Goal: Task Accomplishment & Management: Manage account settings

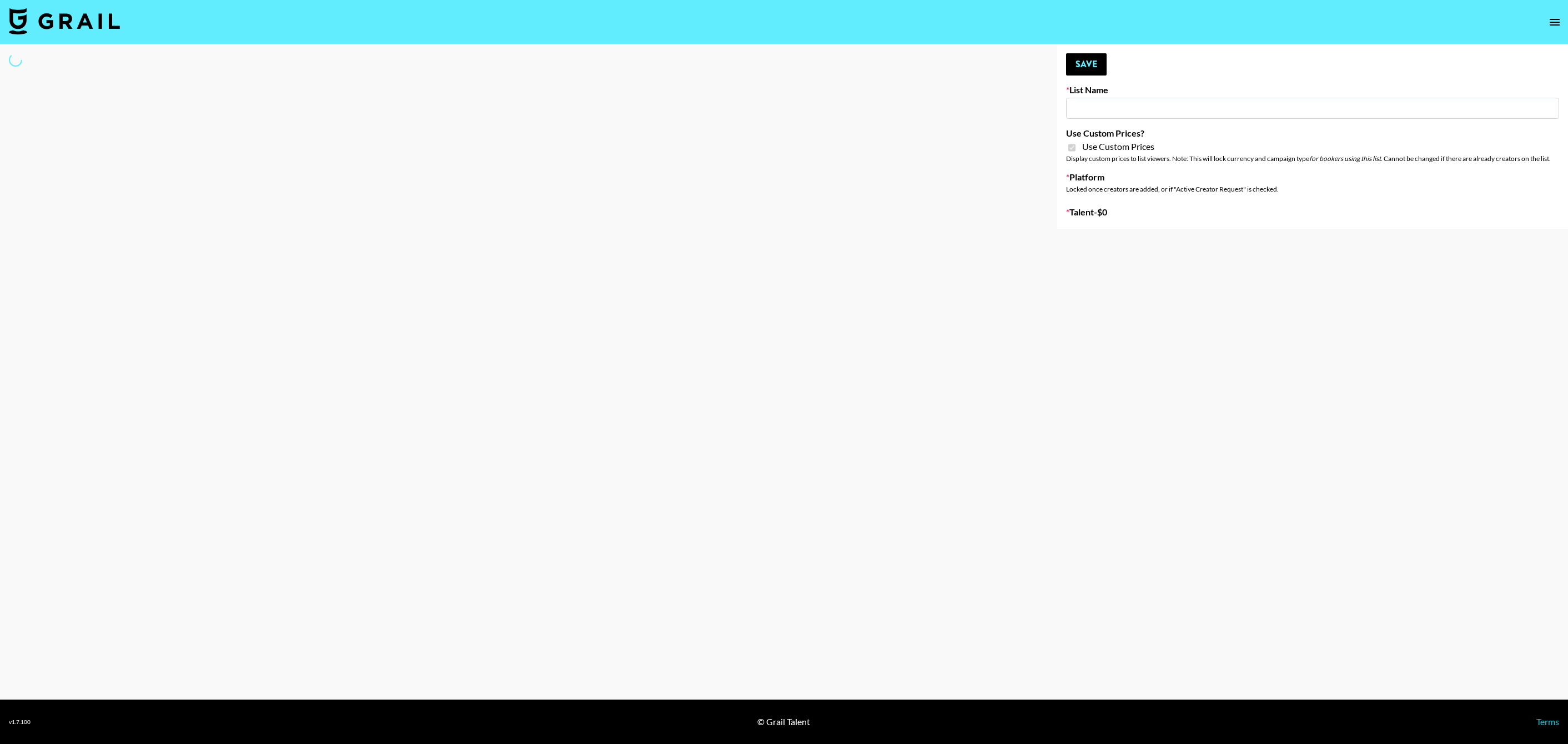
type input "Anker For Soundcore"
checkbox input "true"
select select "Brand"
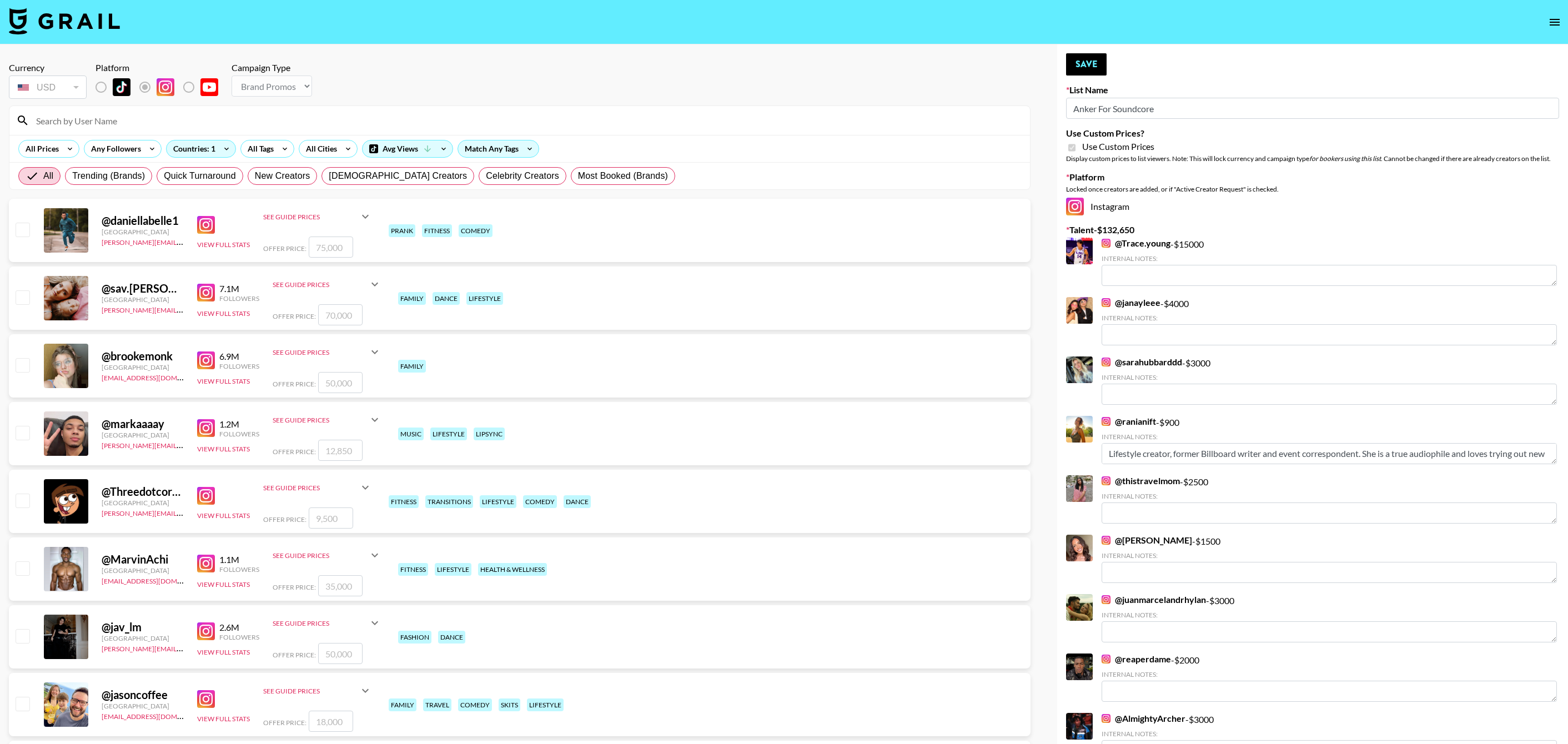
click at [584, 124] on input at bounding box center [526, 120] width 994 height 18
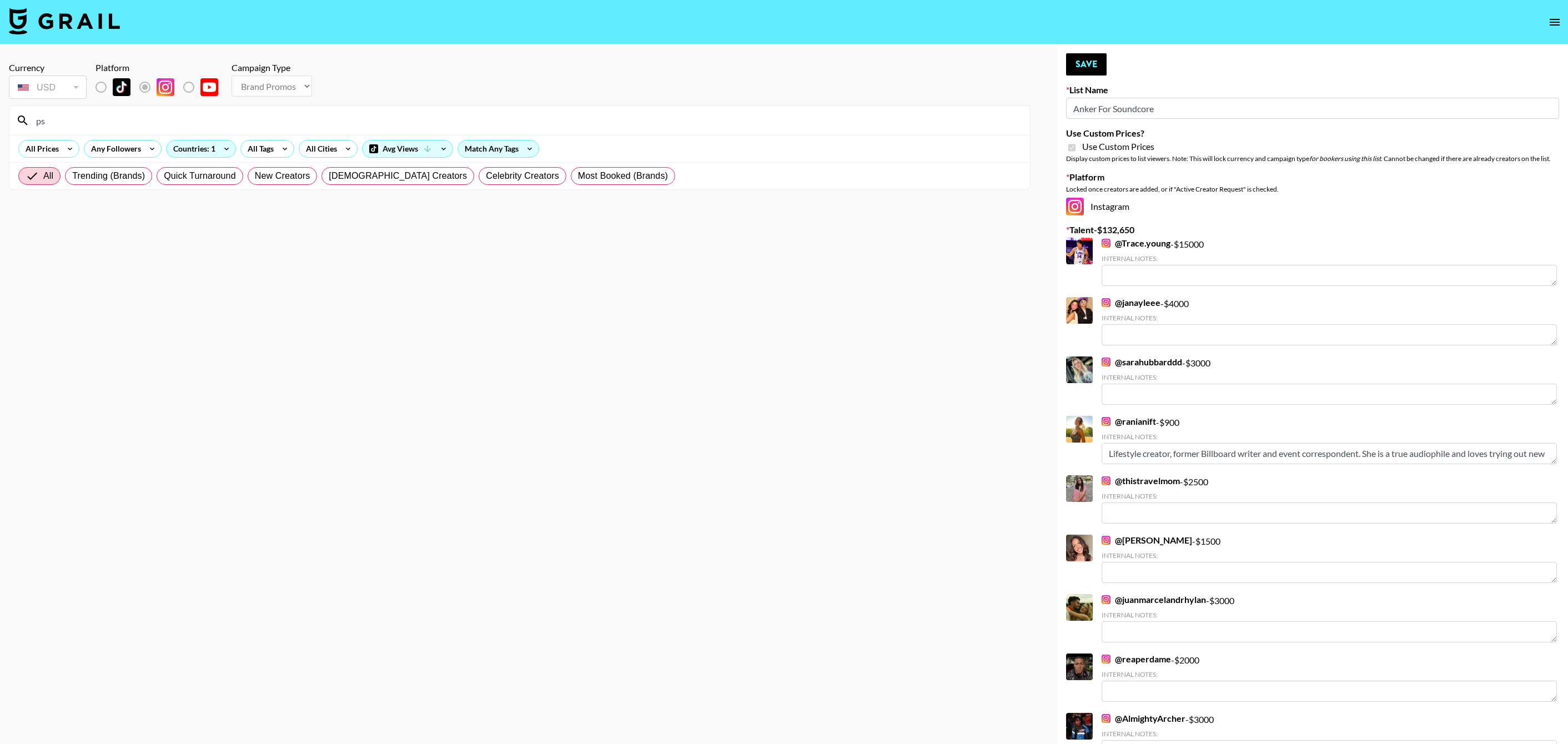
type input "p"
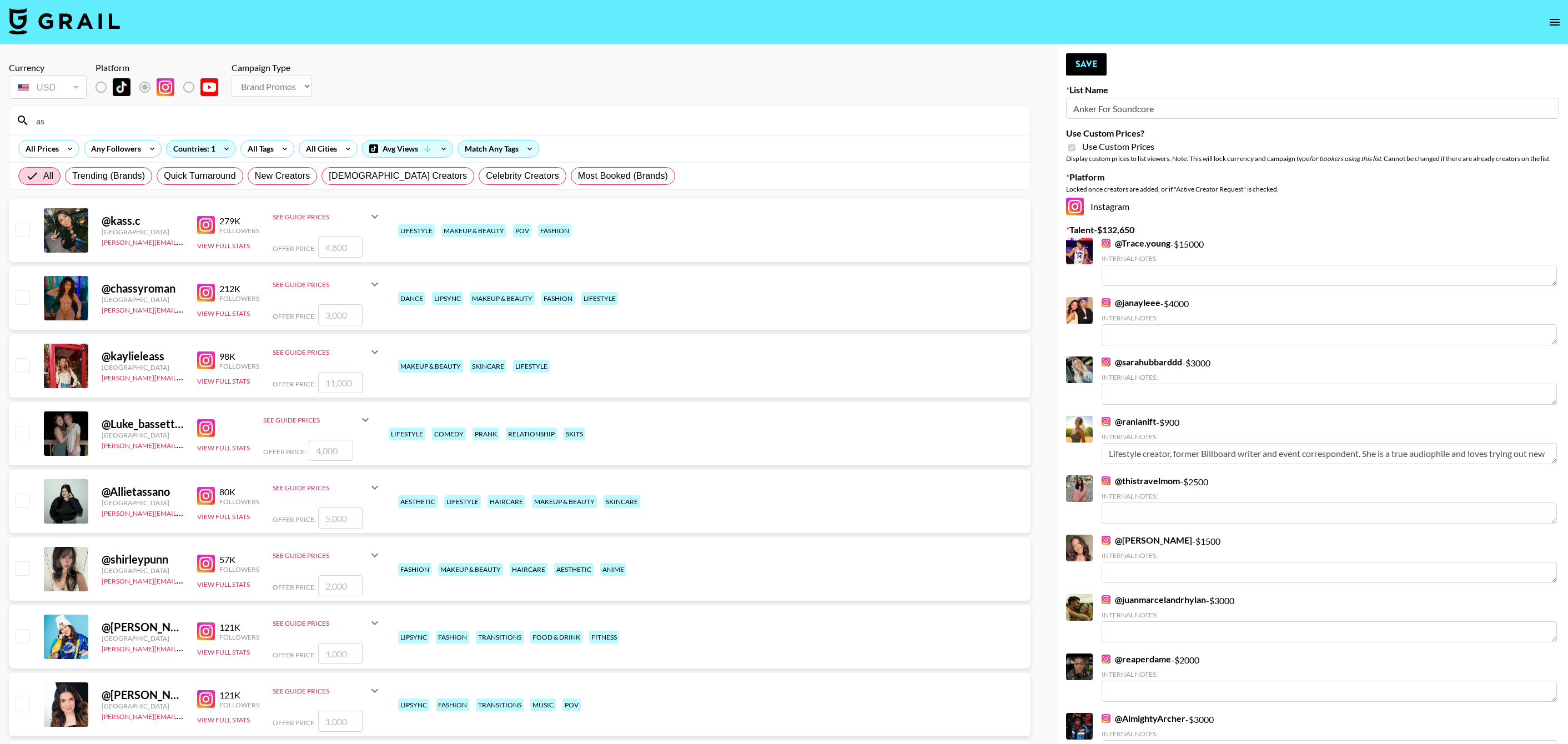
type input "a"
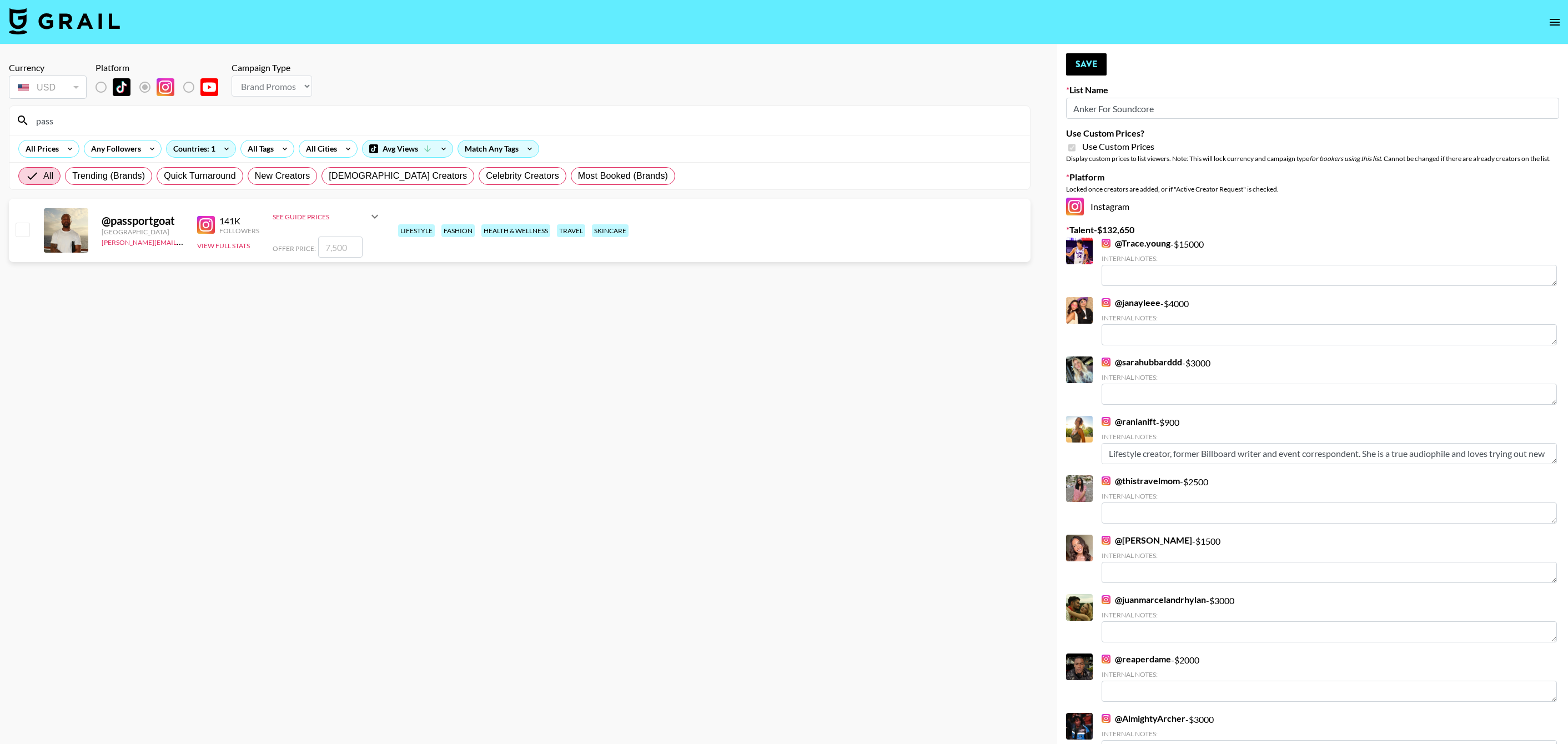
type input "pass"
click at [23, 228] on input "checkbox" at bounding box center [23, 230] width 13 height 13
checkbox input "true"
type input "7500"
click at [1087, 68] on button "Save" at bounding box center [1086, 65] width 41 height 22
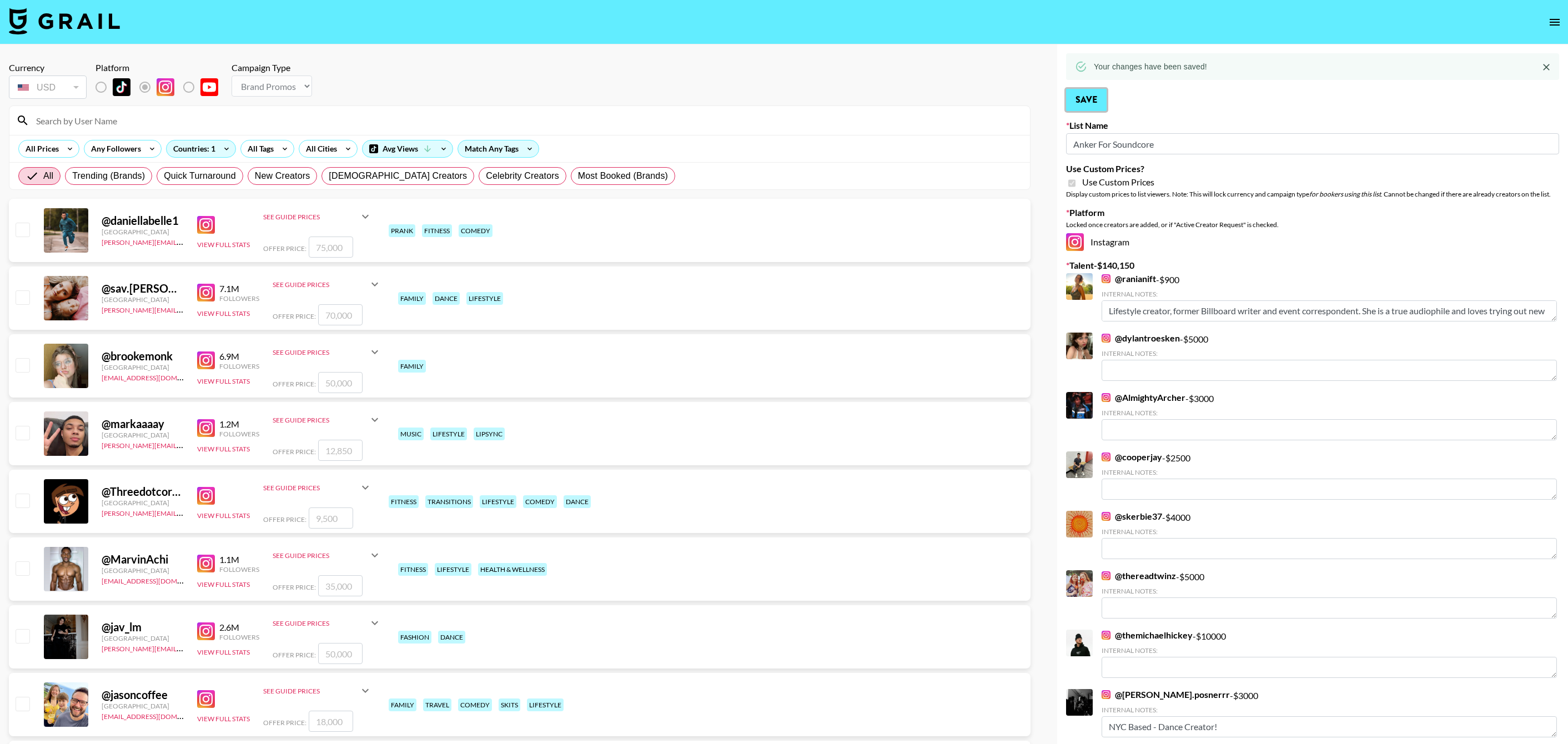
click at [1091, 89] on button "Save" at bounding box center [1086, 100] width 41 height 22
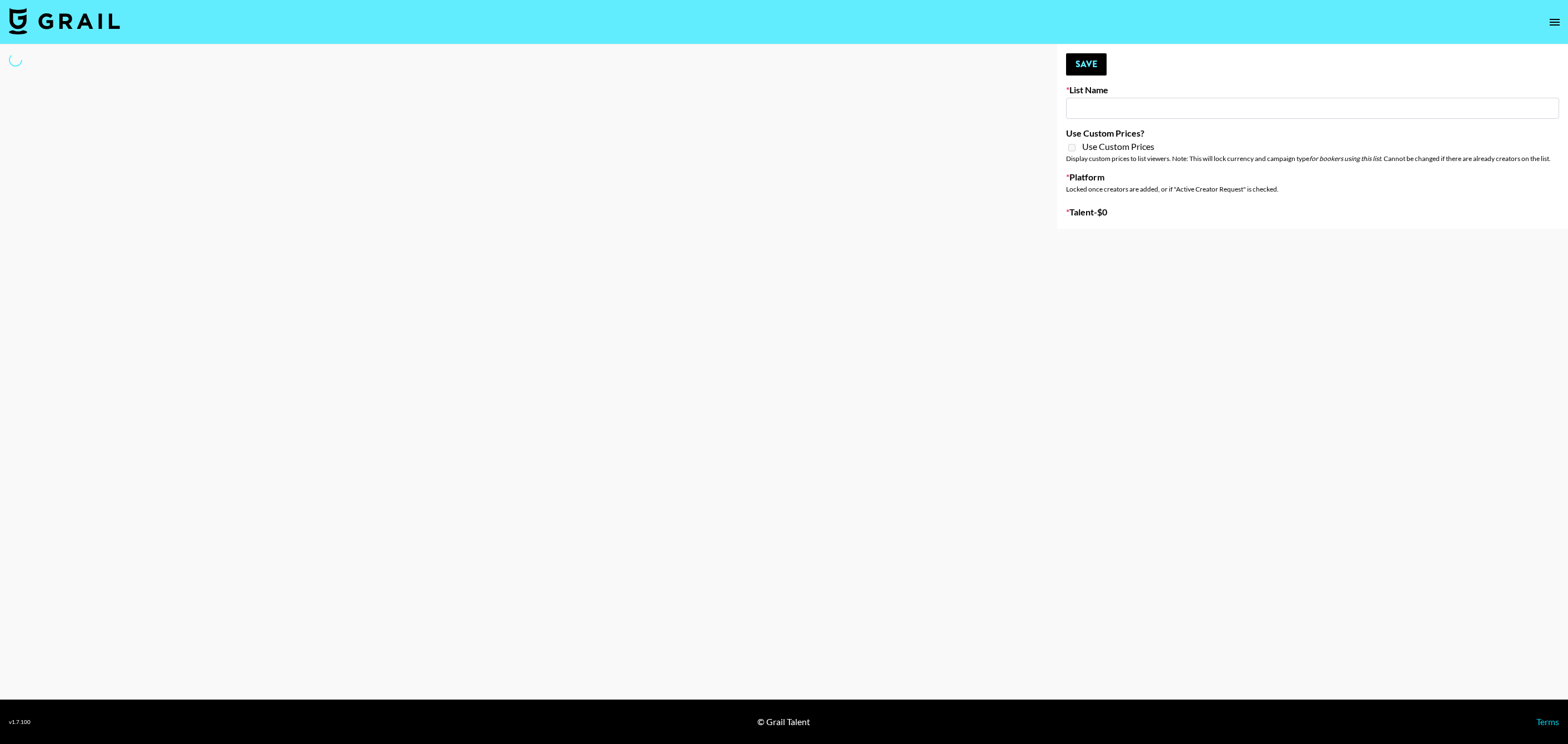
click at [1143, 110] on input at bounding box center [1312, 108] width 493 height 21
type input "Redence Beauty"
checkbox input "true"
select select "Brand"
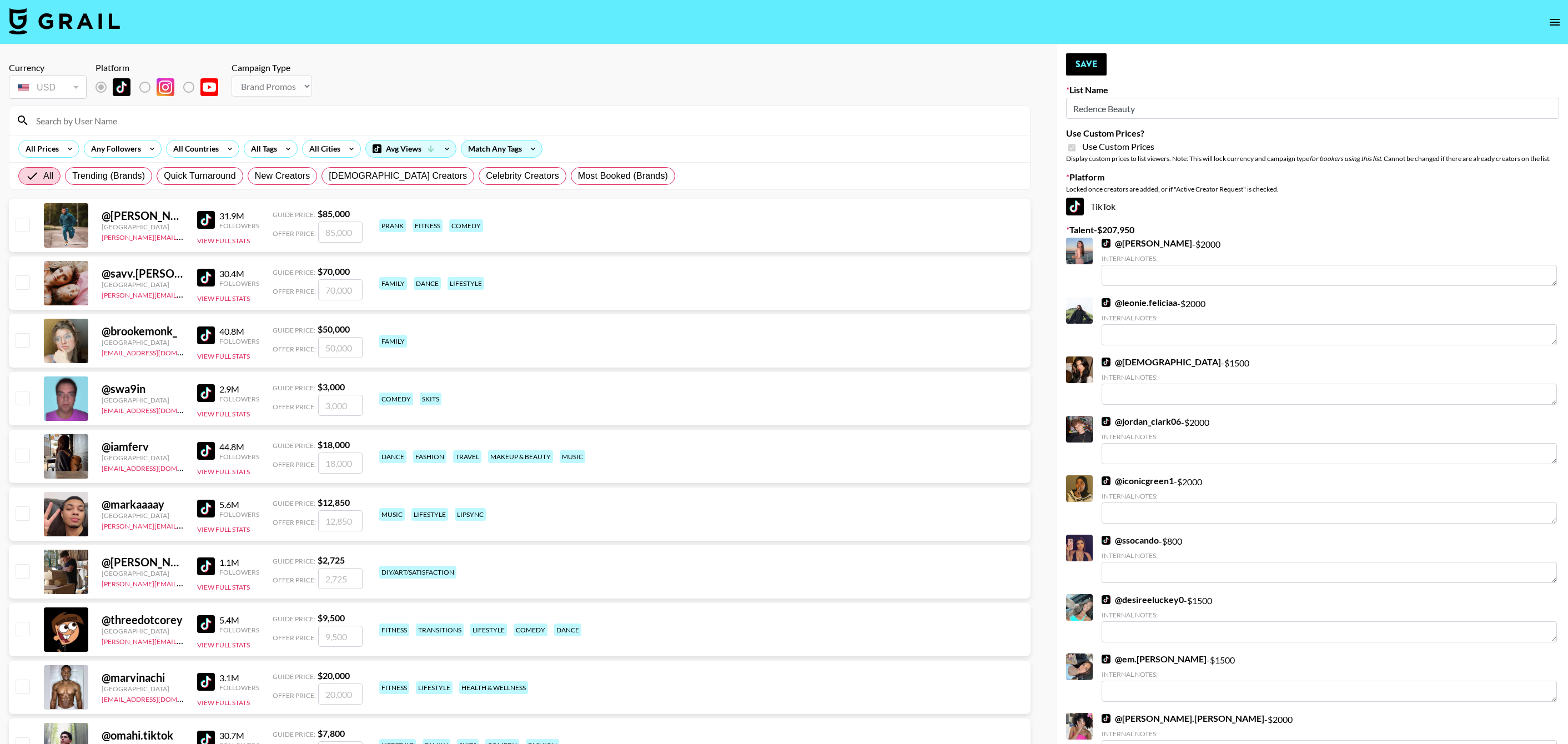
click at [620, 124] on input at bounding box center [526, 120] width 994 height 18
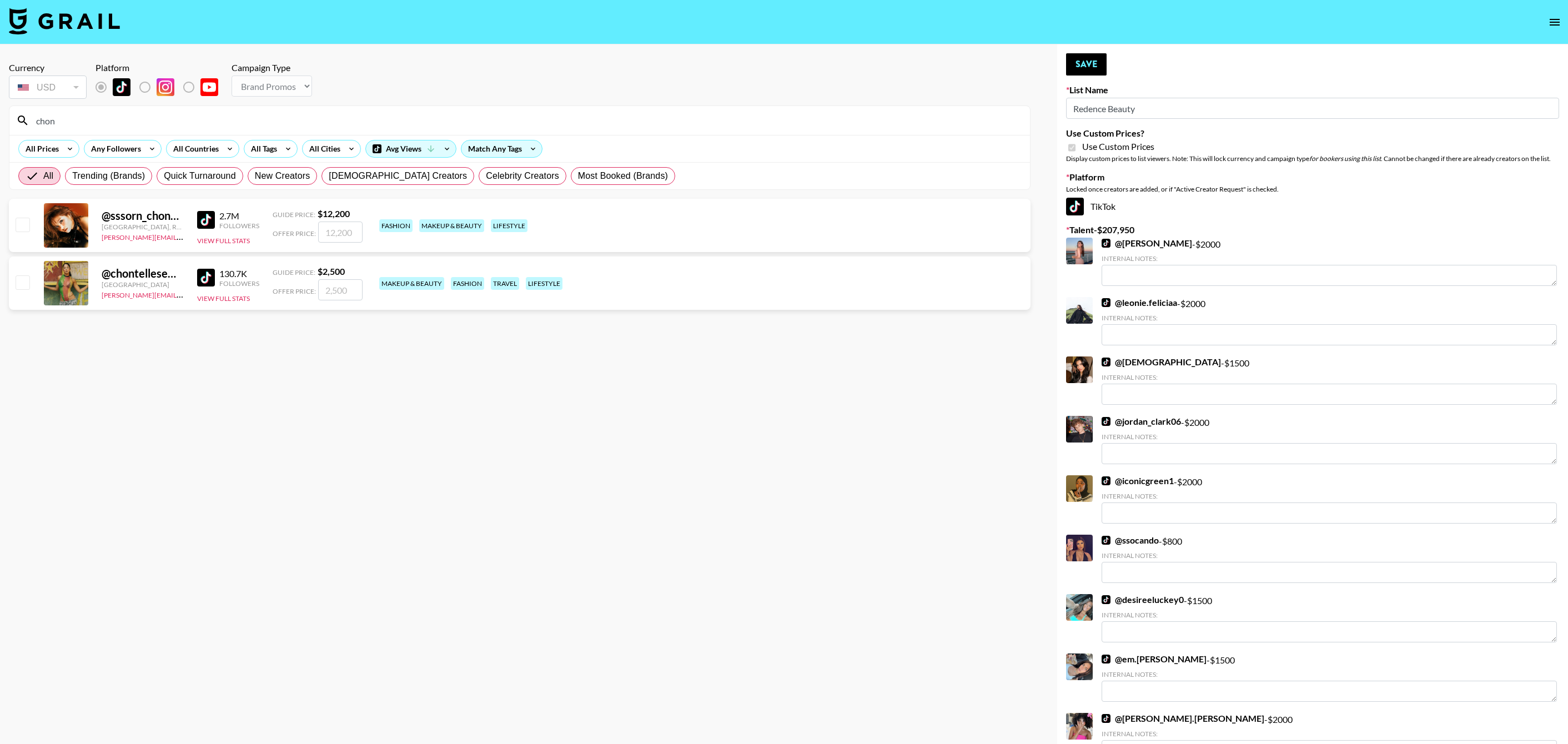
type input "chon"
click at [23, 288] on input "checkbox" at bounding box center [23, 282] width 13 height 13
checkbox input "true"
type input "2500"
click at [201, 114] on input "chon" at bounding box center [526, 120] width 994 height 18
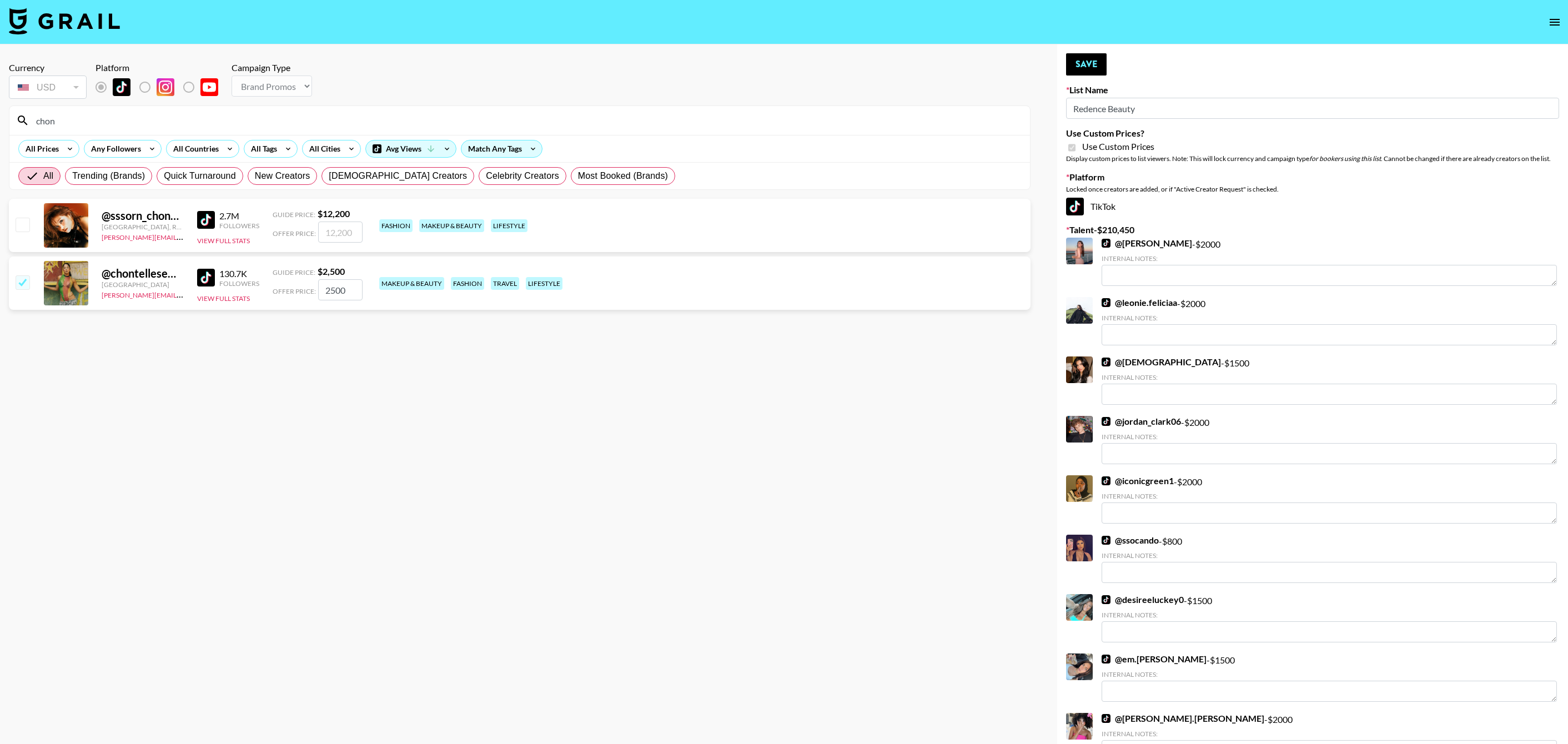
click at [201, 114] on input "chon" at bounding box center [526, 120] width 994 height 18
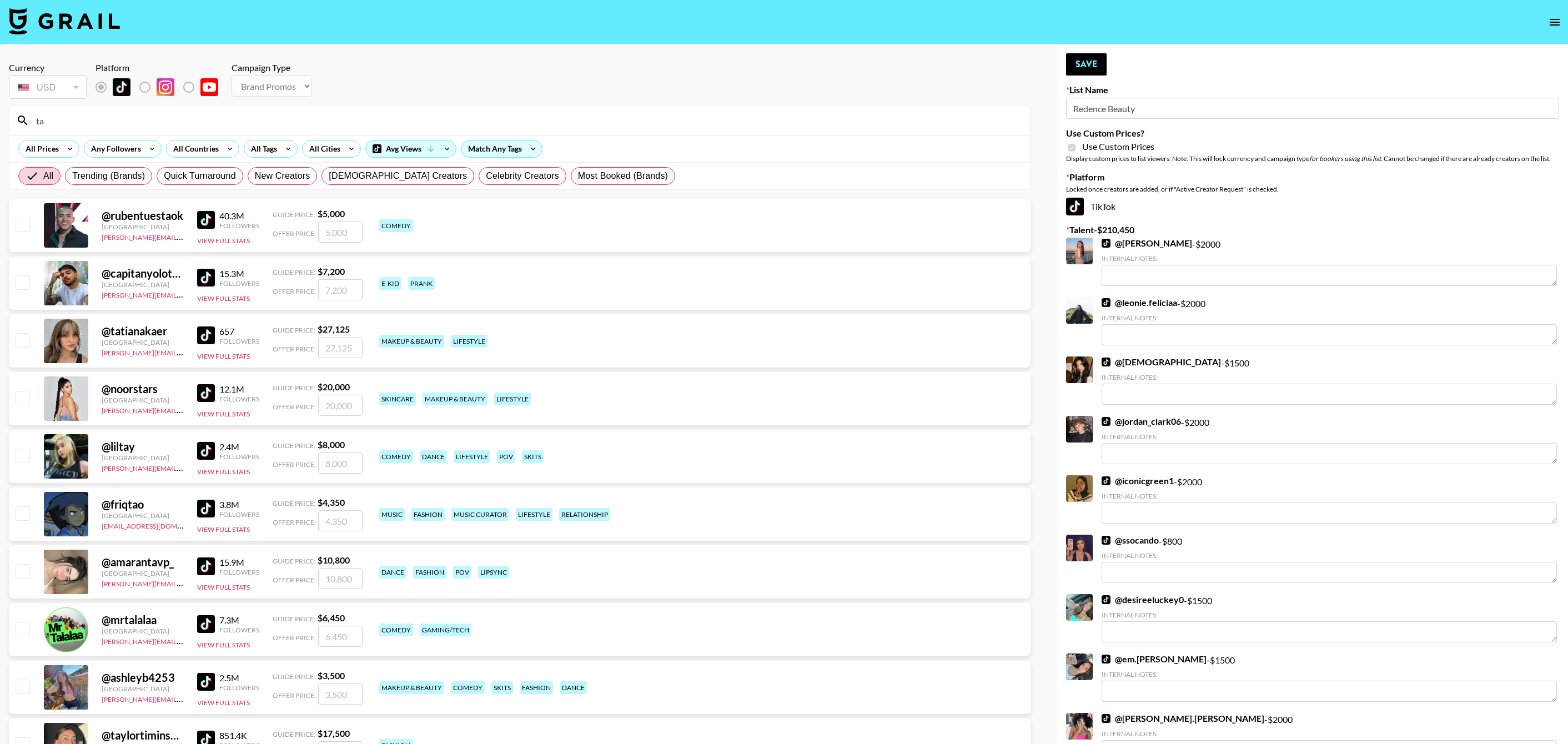
type input "t"
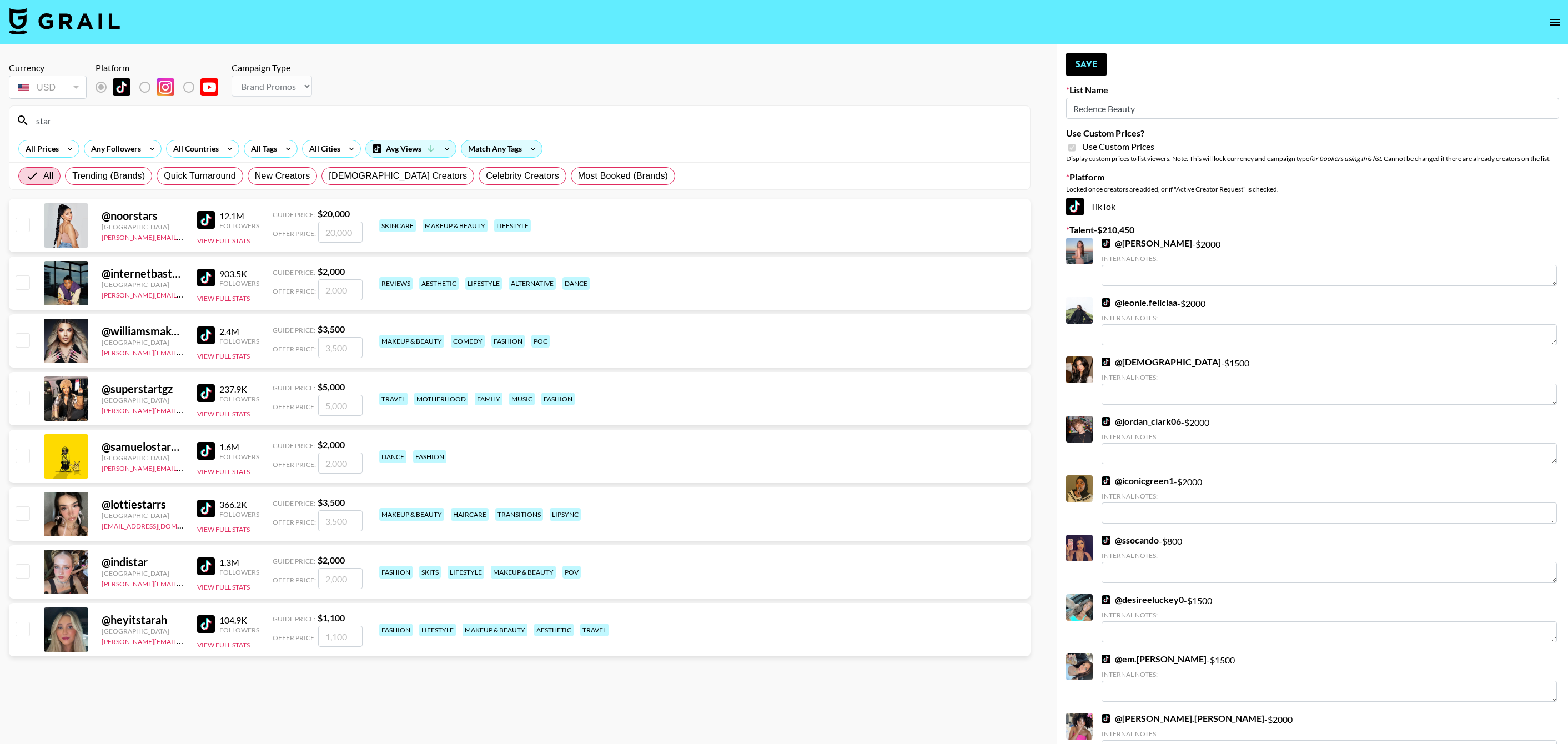
type input "star"
click at [16, 396] on input "checkbox" at bounding box center [23, 398] width 13 height 13
checkbox input "true"
type input "5000"
click at [232, 117] on input "star" at bounding box center [526, 120] width 994 height 18
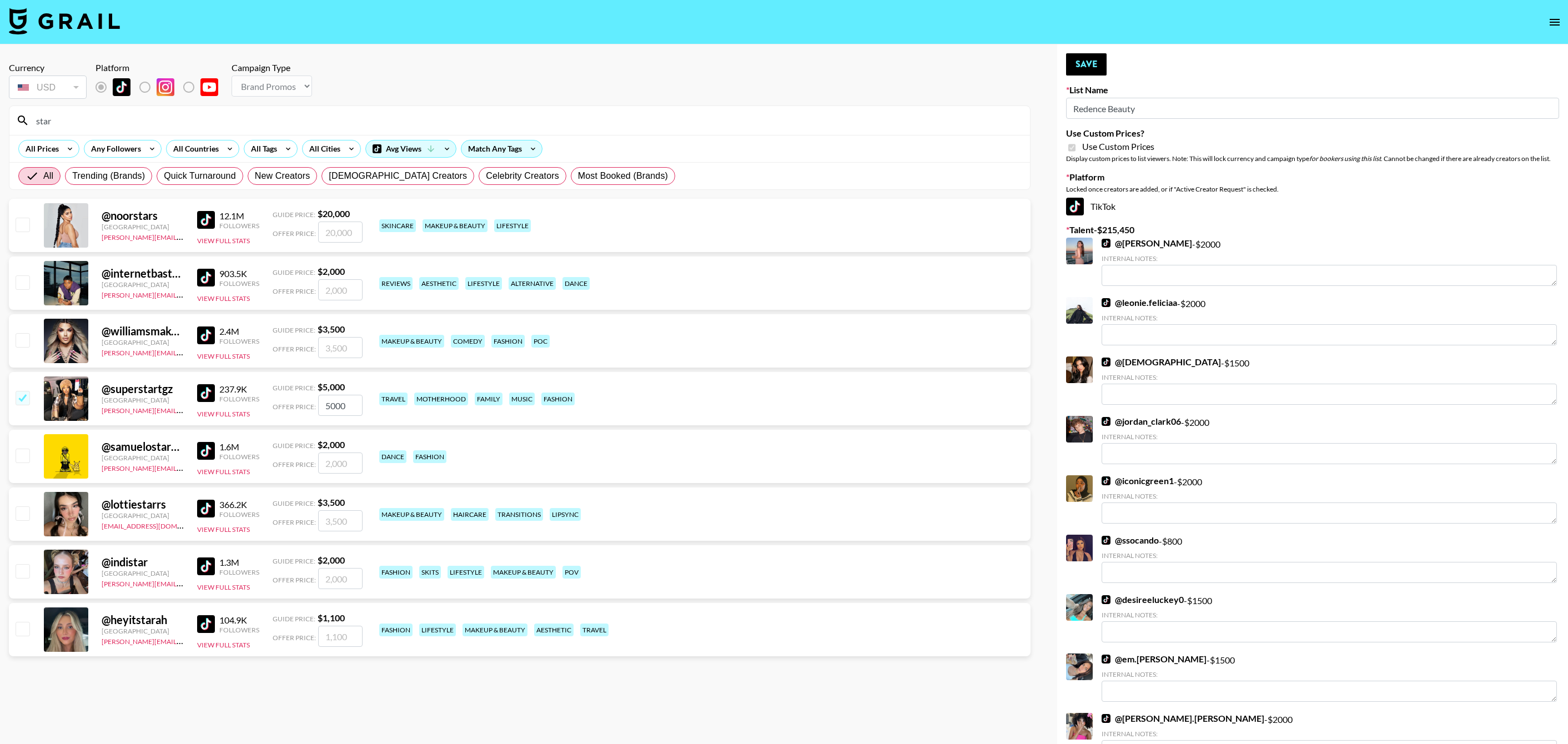
click at [232, 117] on input "star" at bounding box center [526, 120] width 994 height 18
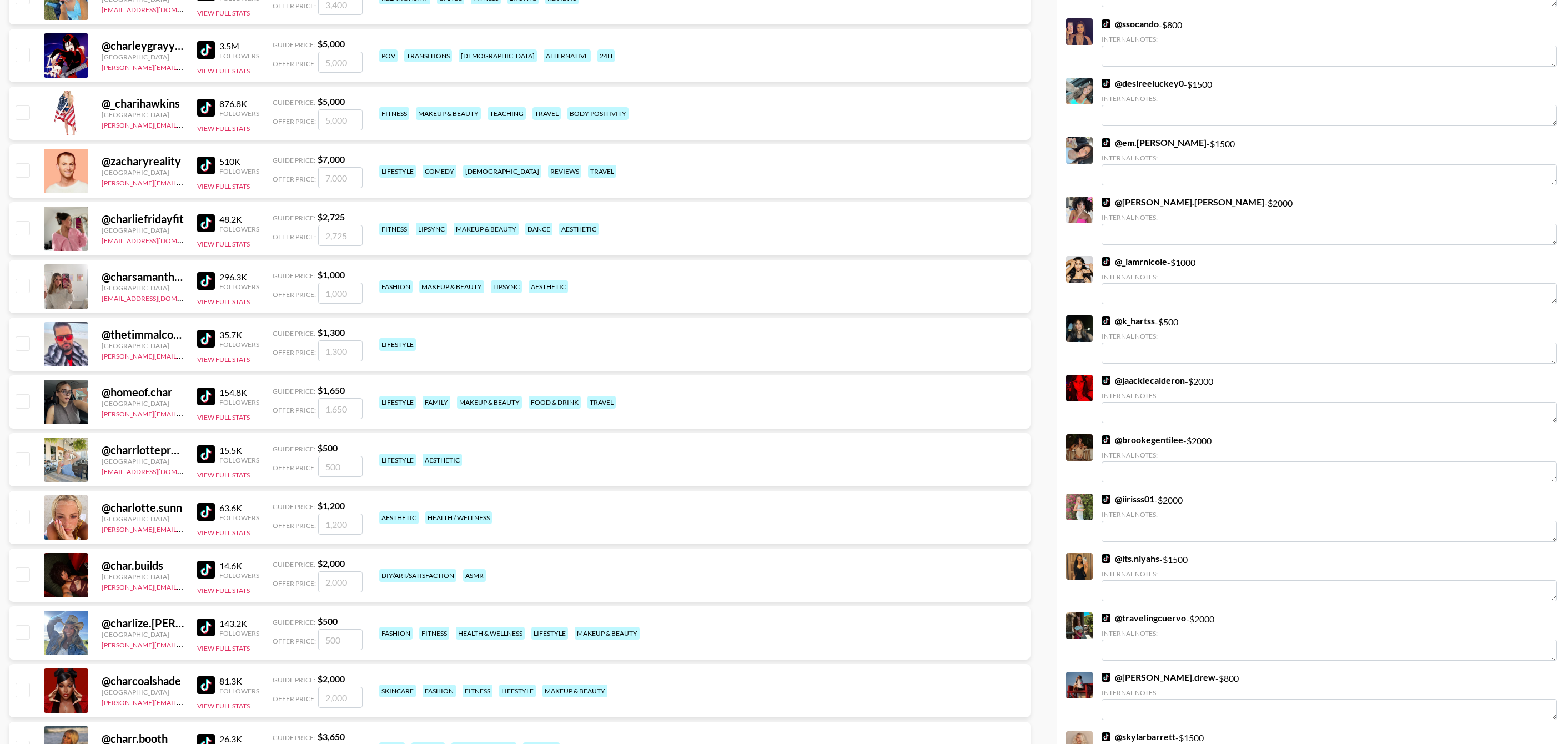
scroll to position [831, 0]
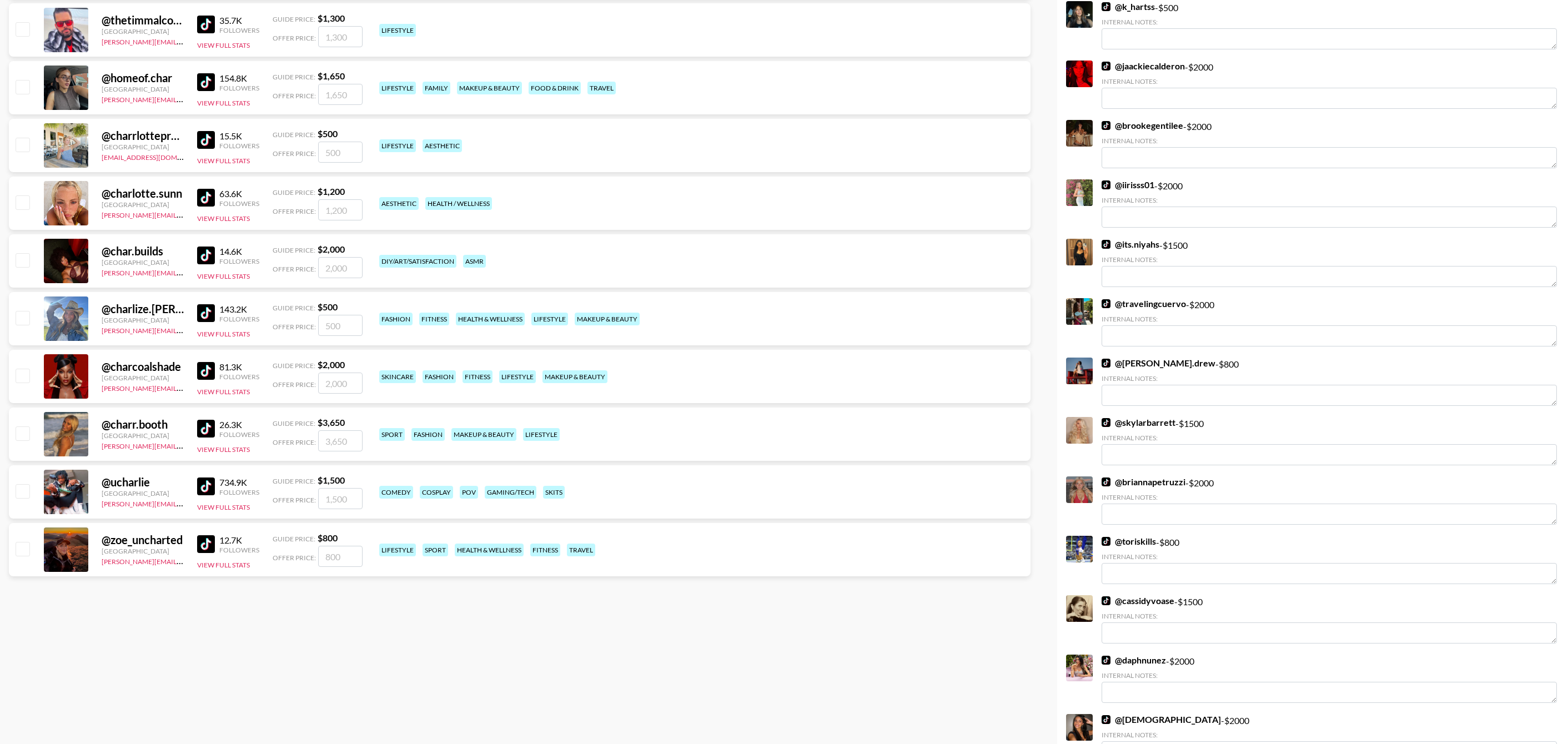
type input "char"
click at [23, 261] on input "checkbox" at bounding box center [23, 260] width 13 height 13
checkbox input "true"
type input "2000"
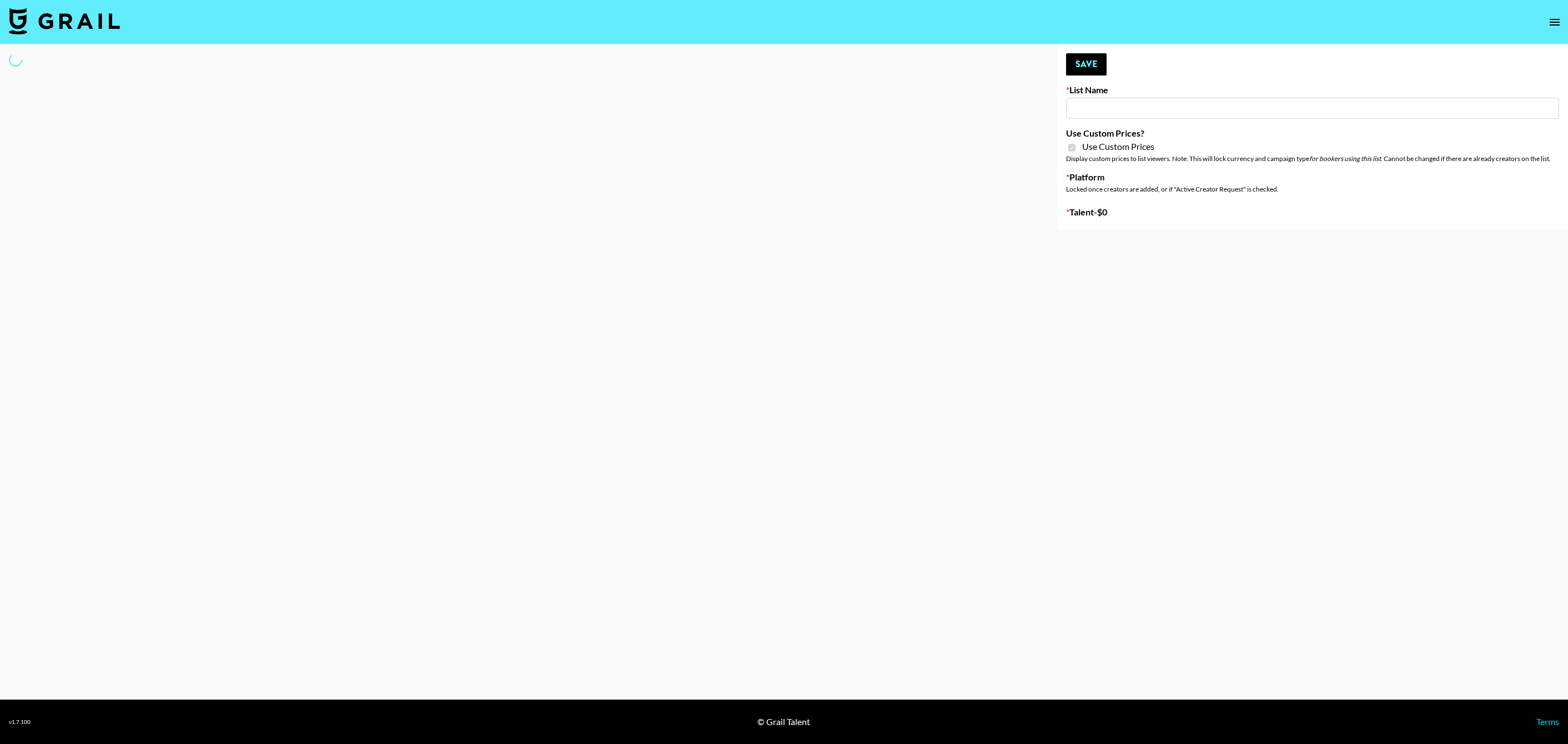
type input "Dime Beauty"
checkbox input "true"
select select "Brand"
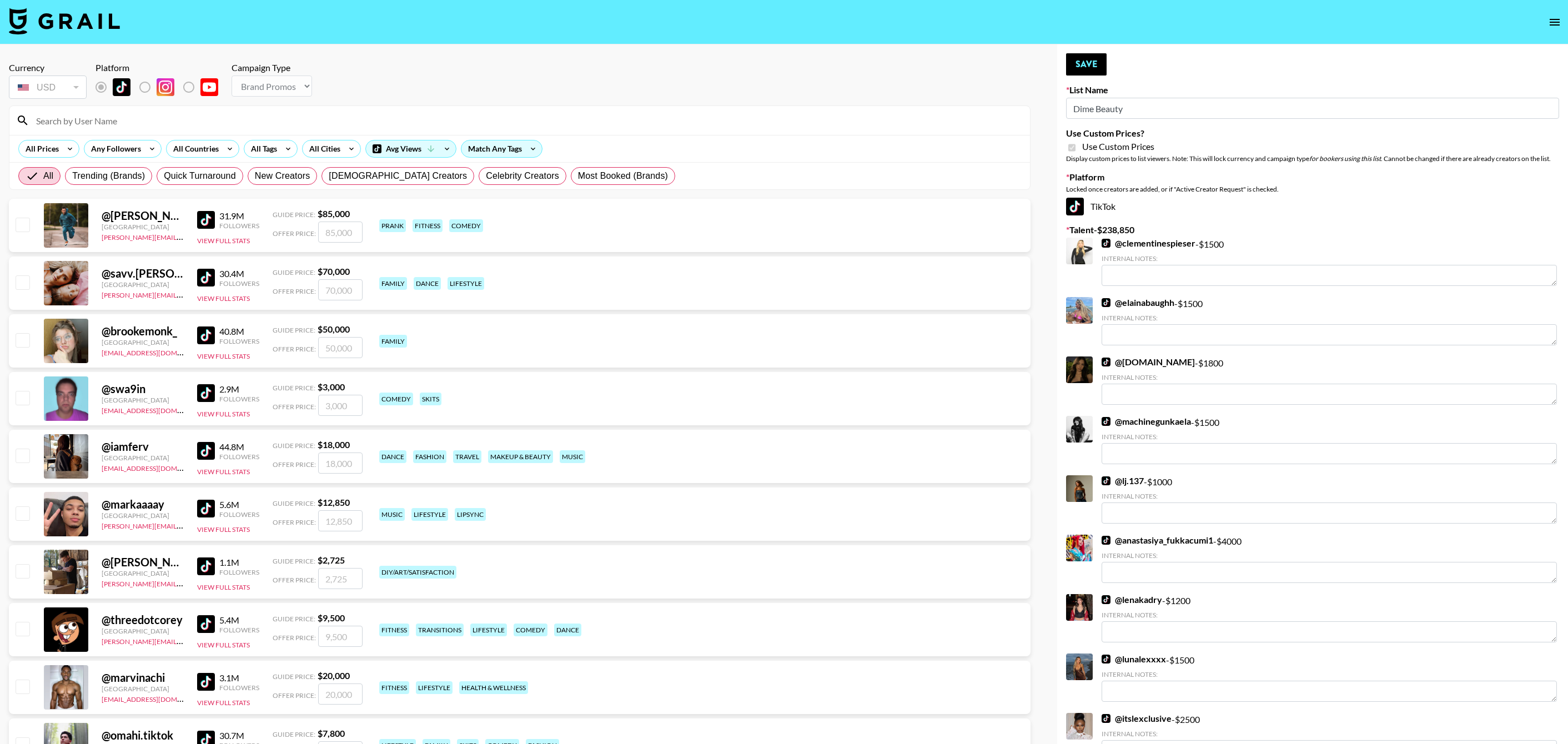
click at [390, 104] on section "Currency USD USD ​ Platform Campaign Type Choose Type... Song Promos Brand Prom…" at bounding box center [520, 122] width 1021 height 136
click at [366, 119] on input at bounding box center [526, 120] width 994 height 18
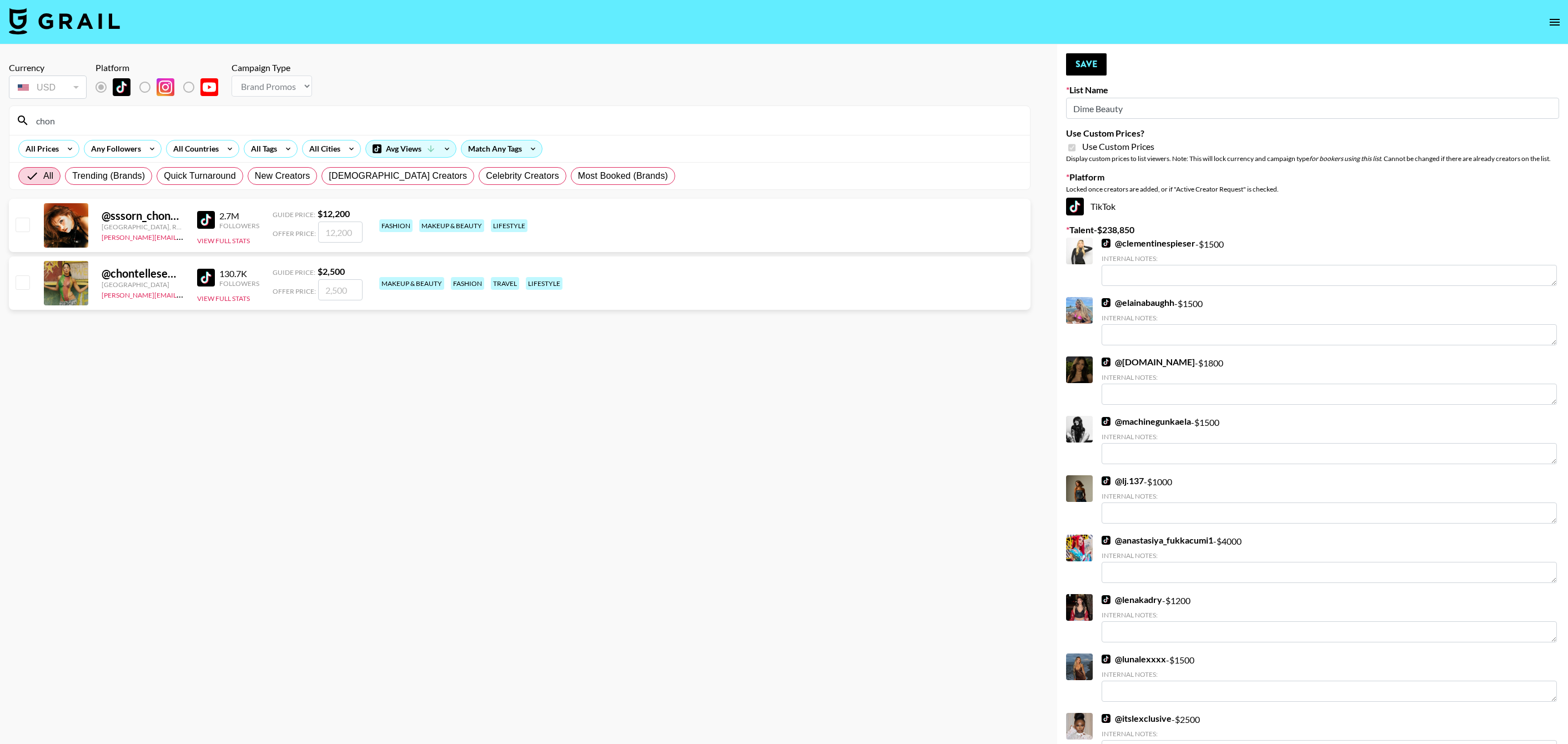
type input "chon"
click at [17, 278] on input "checkbox" at bounding box center [23, 282] width 13 height 13
checkbox input "true"
type input "2500"
click at [119, 122] on input "chon" at bounding box center [526, 120] width 994 height 18
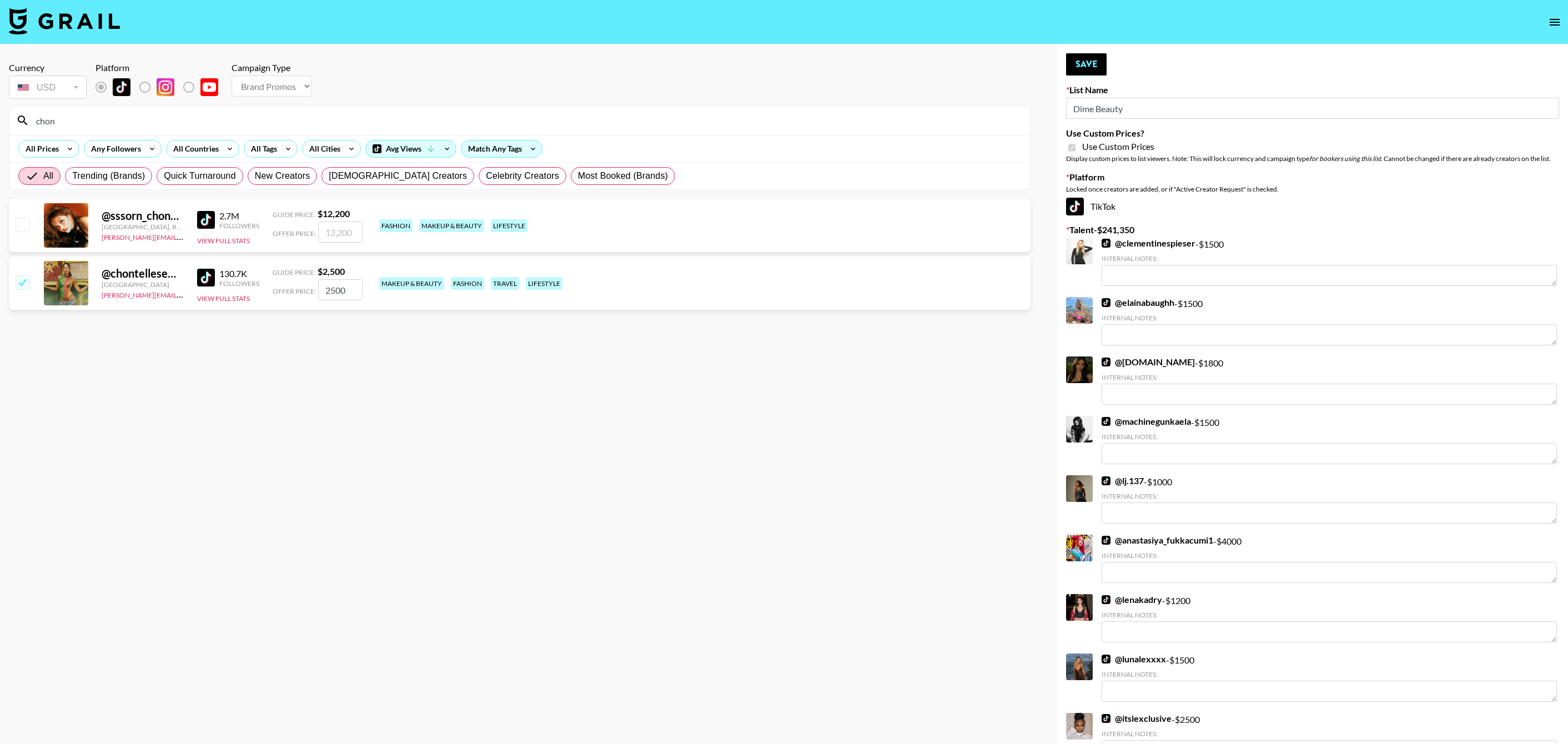
click at [119, 122] on input "chon" at bounding box center [526, 120] width 994 height 18
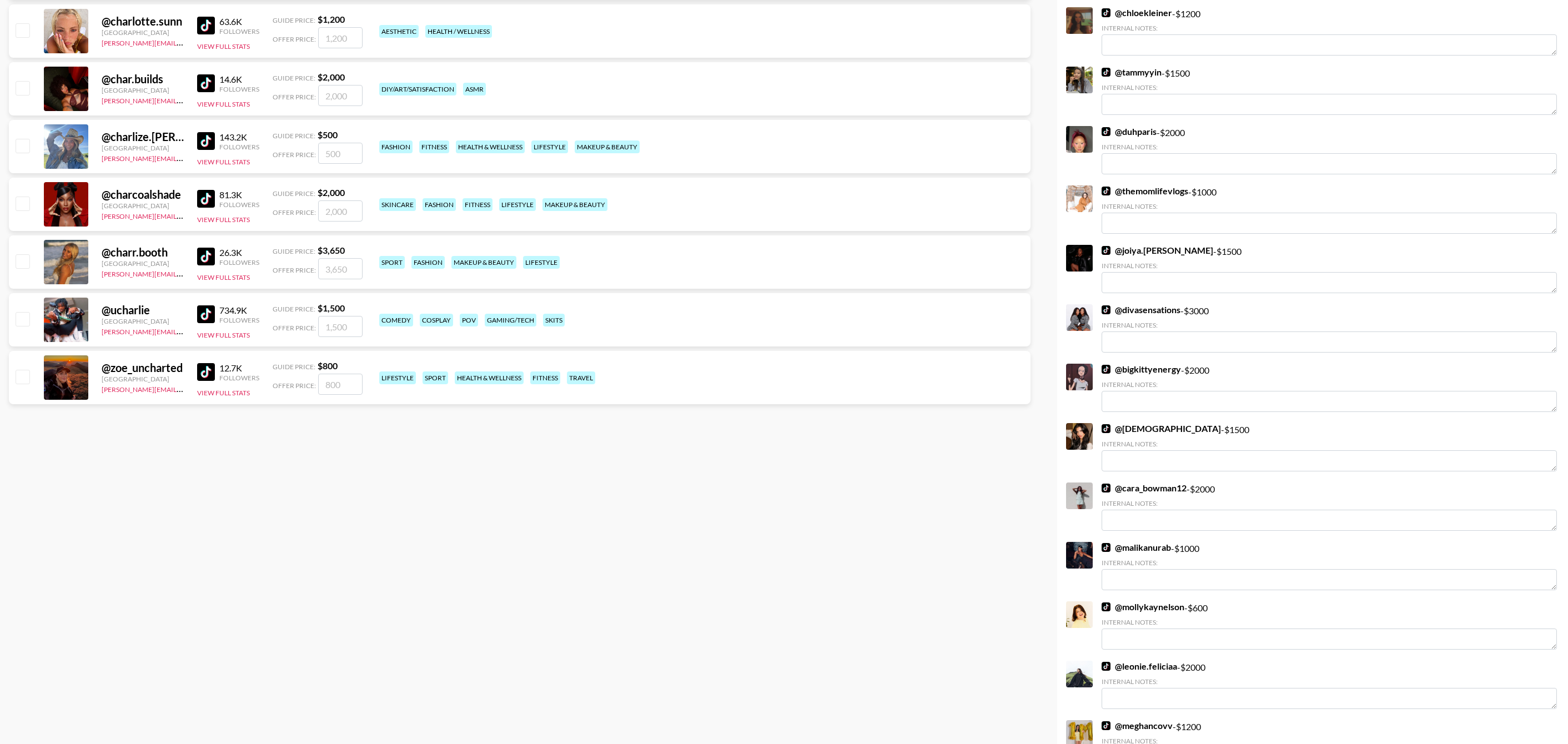
scroll to position [994, 0]
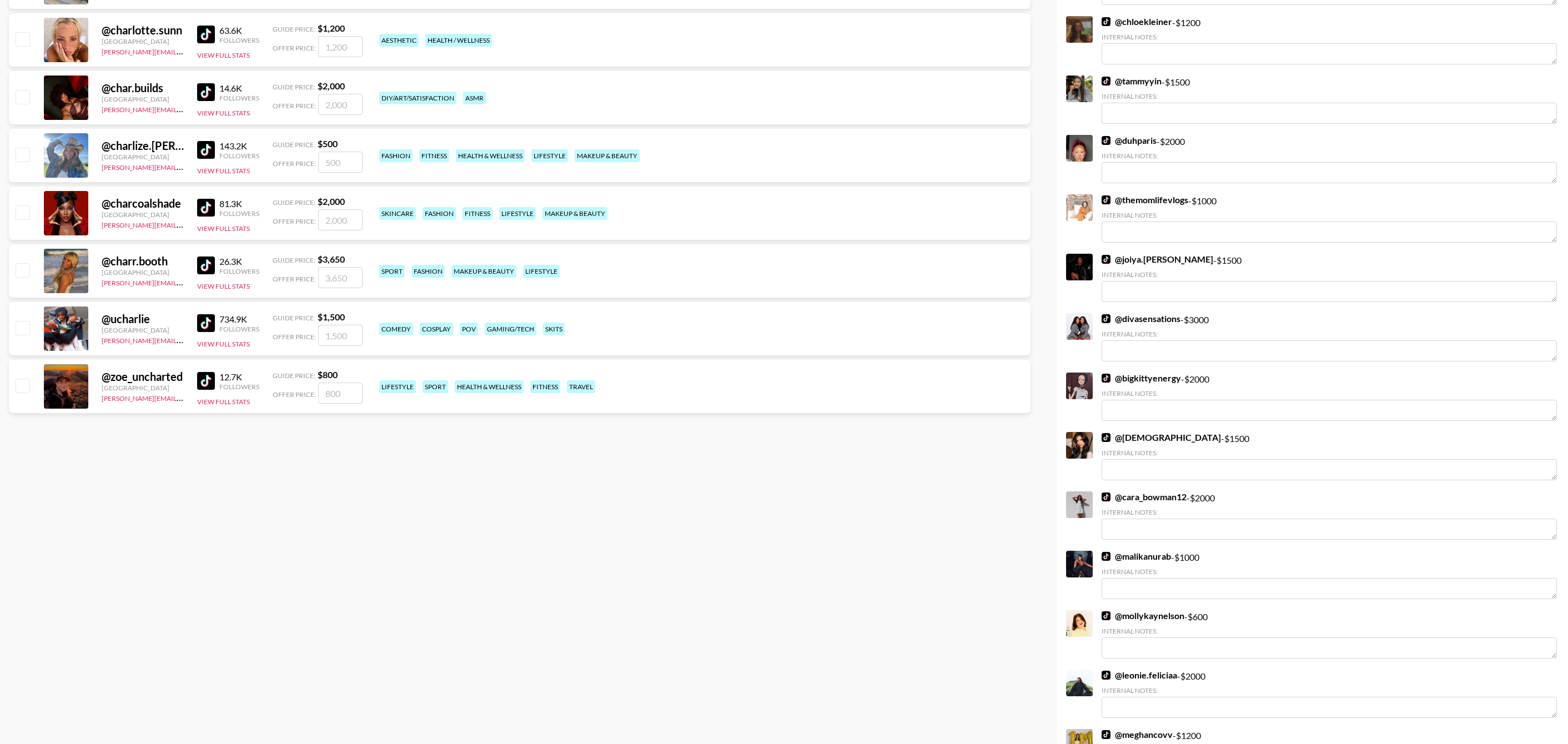
type input "char"
click at [23, 81] on div "@ char.builds [GEOGRAPHIC_DATA] [PERSON_NAME][EMAIL_ADDRESS][DOMAIN_NAME] 14.6K…" at bounding box center [520, 98] width 1021 height 54
click at [23, 92] on input "checkbox" at bounding box center [23, 97] width 13 height 13
checkbox input "true"
type input "2000"
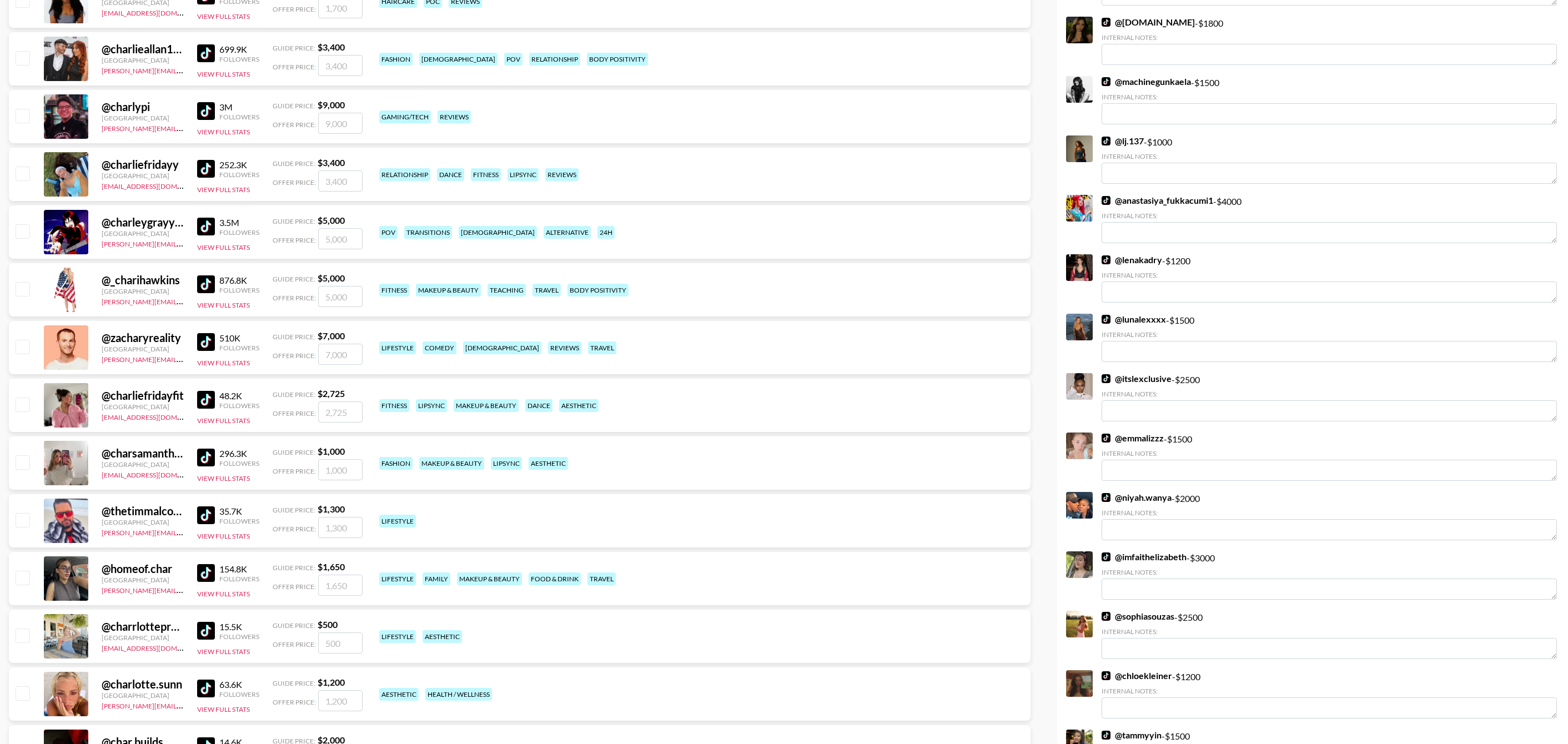
scroll to position [0, 0]
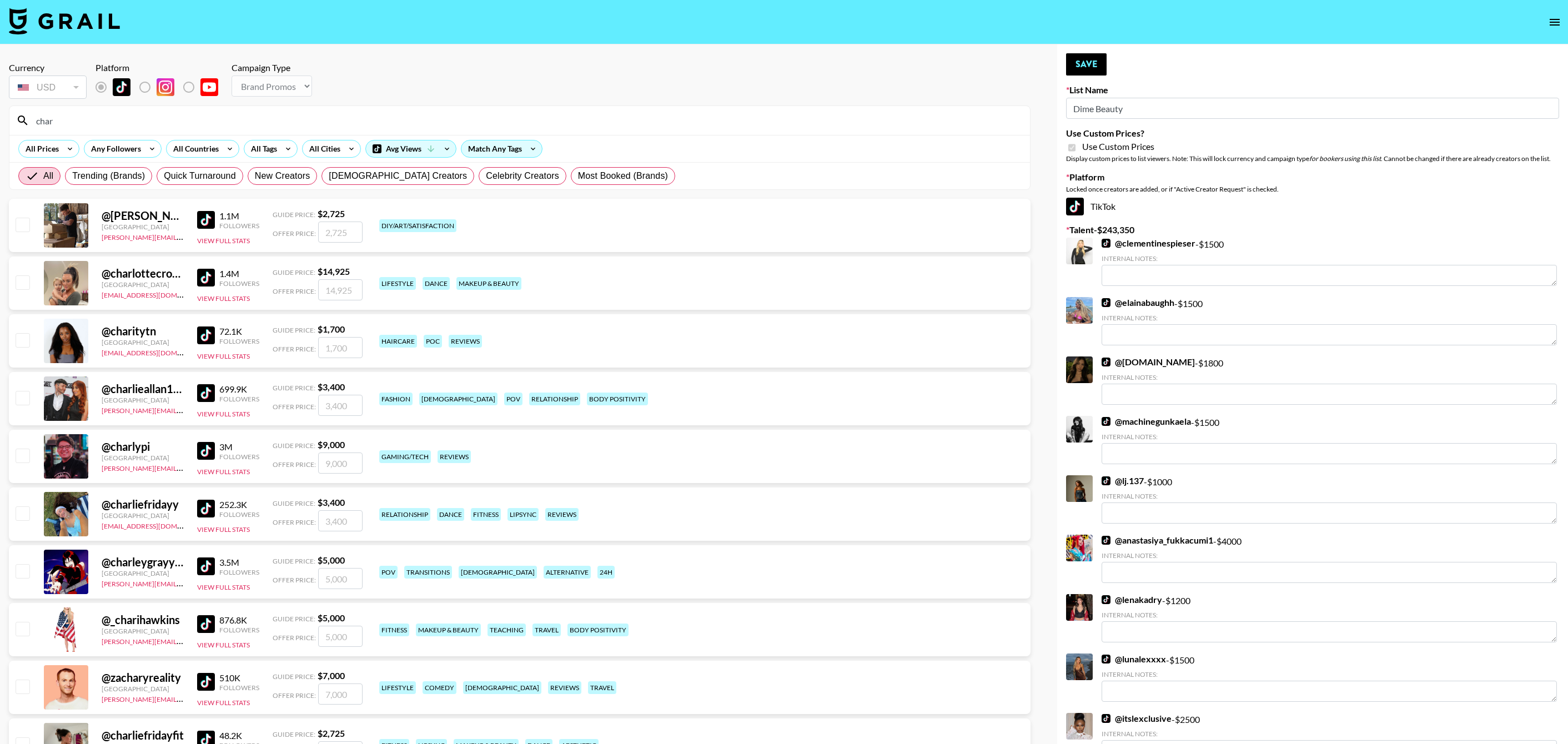
click at [98, 113] on input "char" at bounding box center [526, 120] width 994 height 18
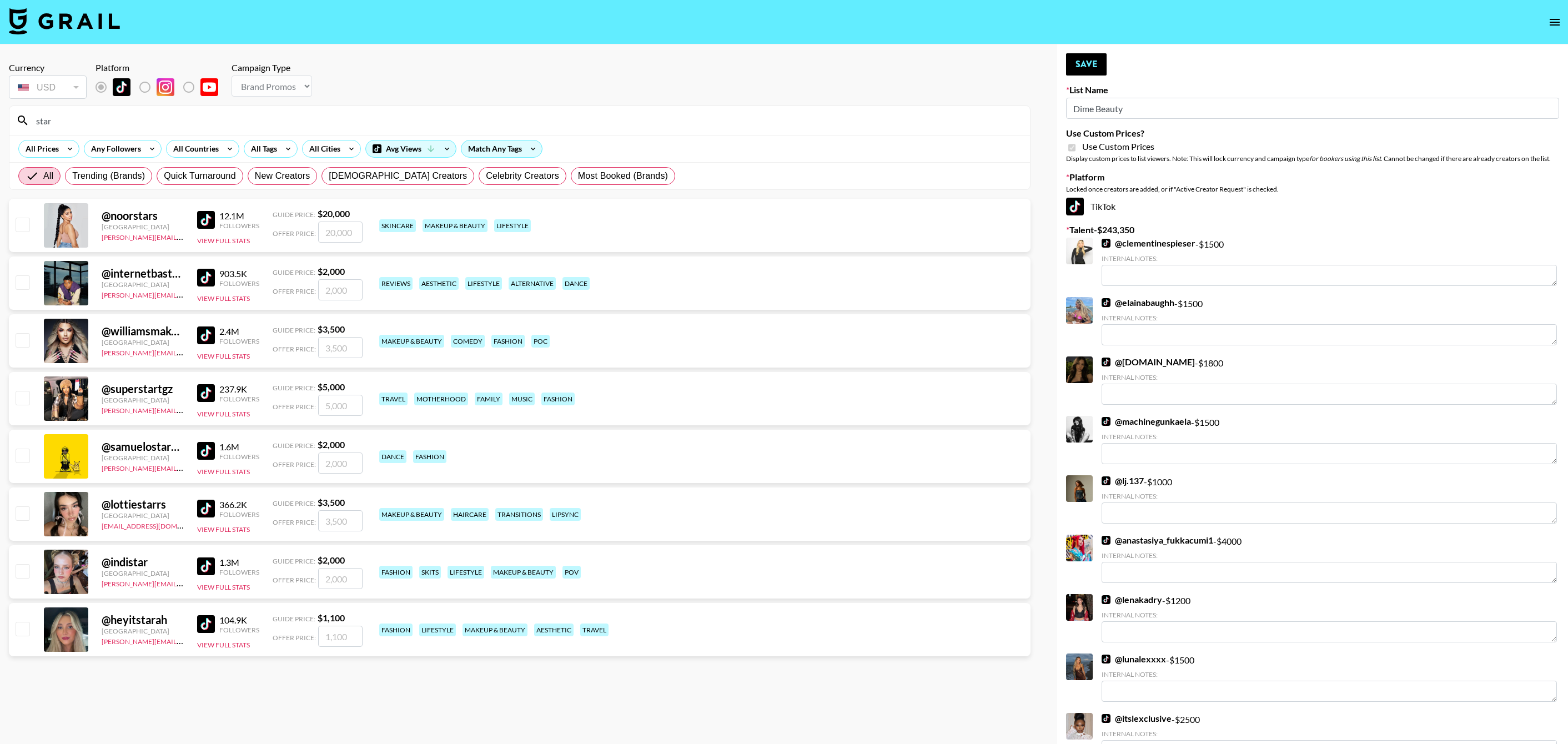
type input "star"
click at [104, 404] on div "[PERSON_NAME][EMAIL_ADDRESS][DOMAIN_NAME]" at bounding box center [142, 410] width 82 height 11
click at [30, 395] on div "@ superstartgz [GEOGRAPHIC_DATA] [PERSON_NAME][EMAIL_ADDRESS][DOMAIN_NAME] 237.…" at bounding box center [520, 399] width 1021 height 54
click at [25, 396] on input "checkbox" at bounding box center [23, 398] width 13 height 13
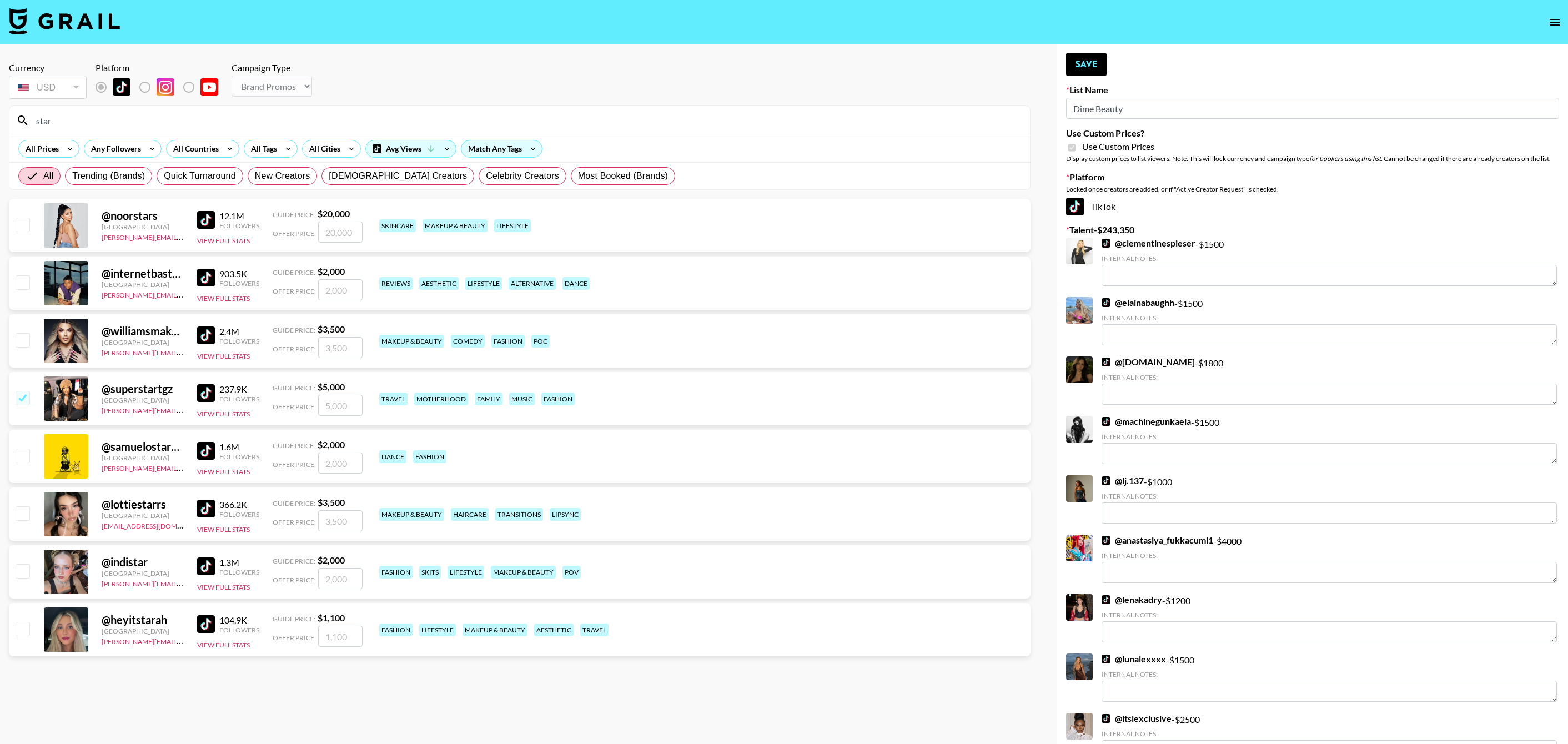
checkbox input "true"
type input "5000"
click at [1068, 58] on button "Save" at bounding box center [1086, 65] width 41 height 22
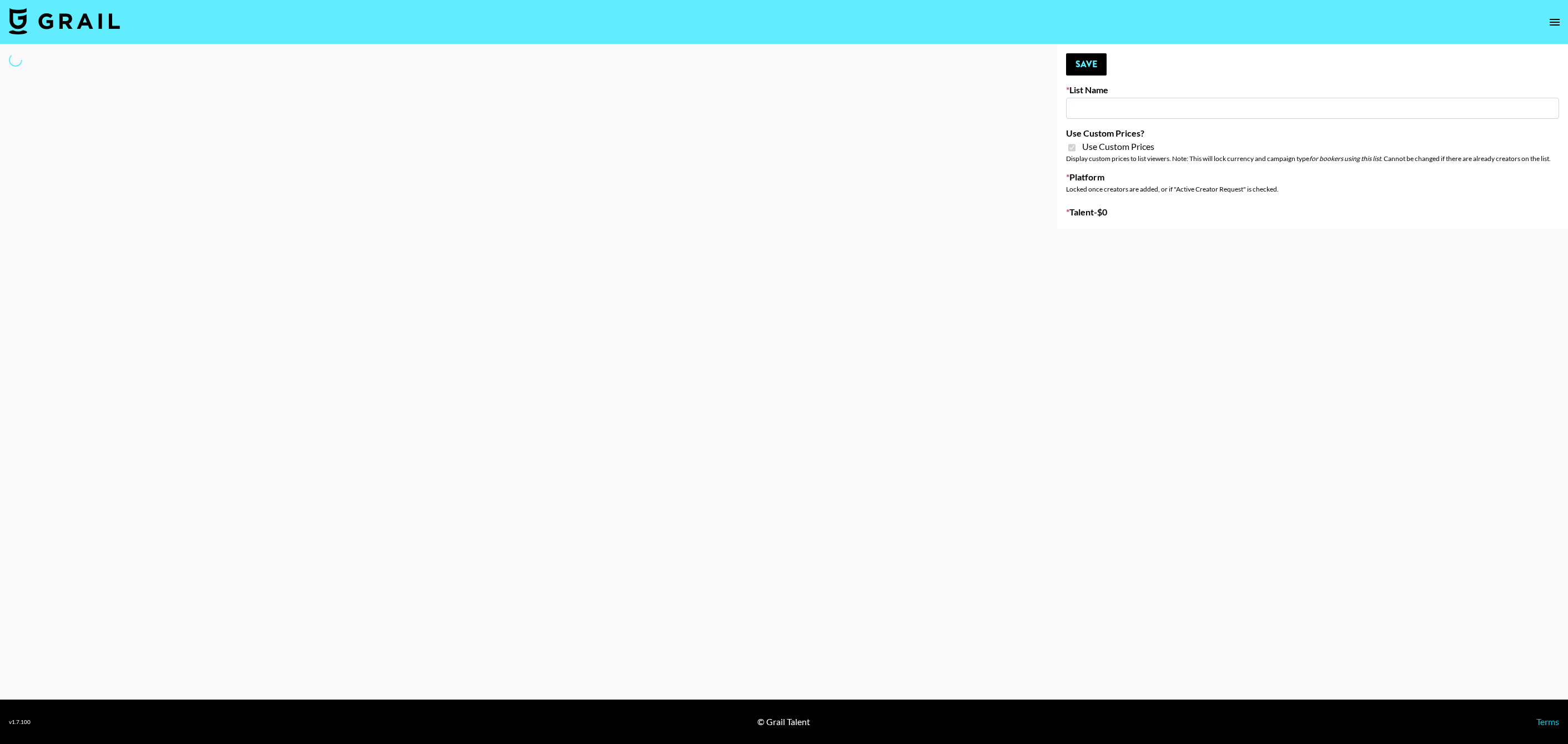
type input "Brickhouse (12th Sept)"
checkbox input "true"
select select "Brand"
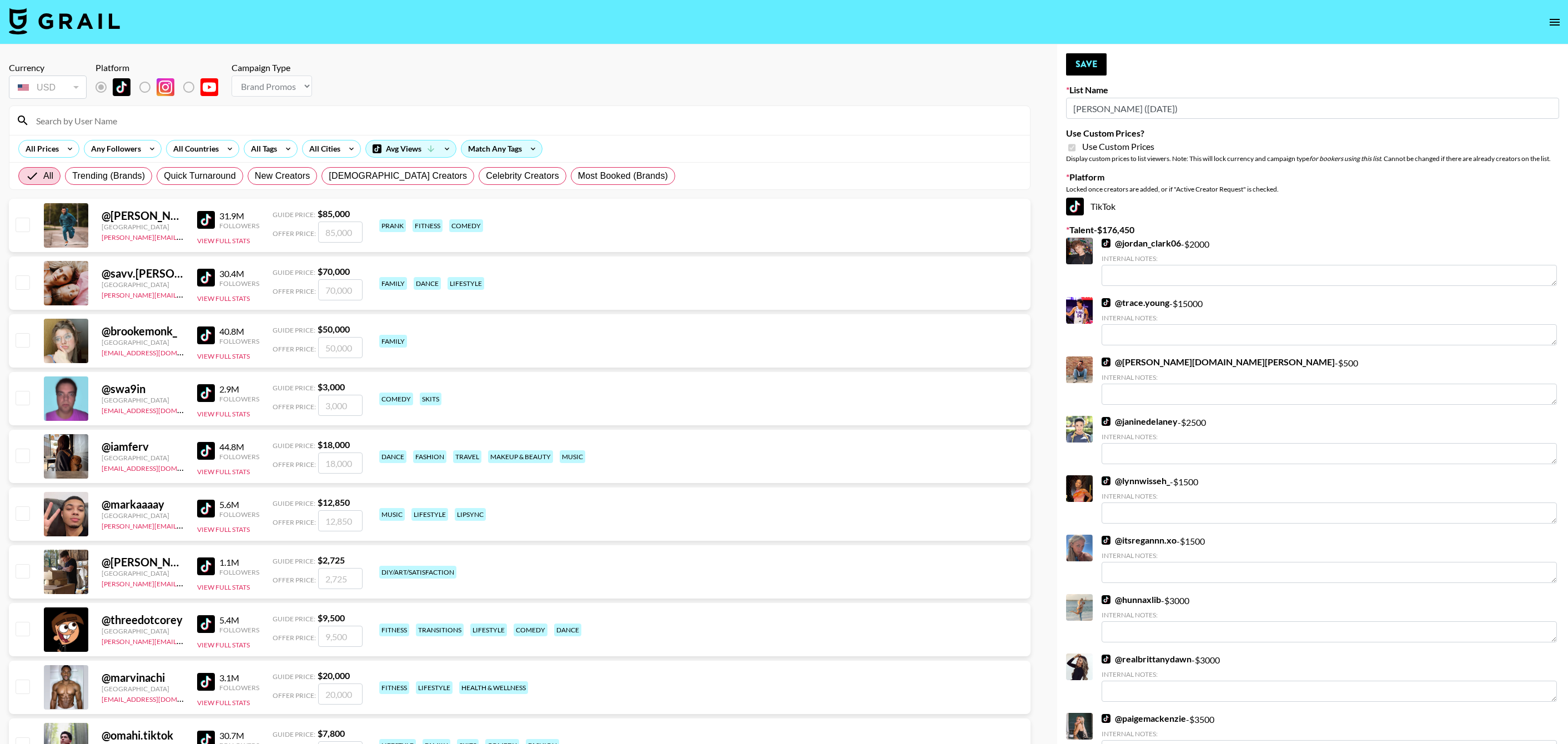
click at [296, 125] on input at bounding box center [526, 120] width 994 height 18
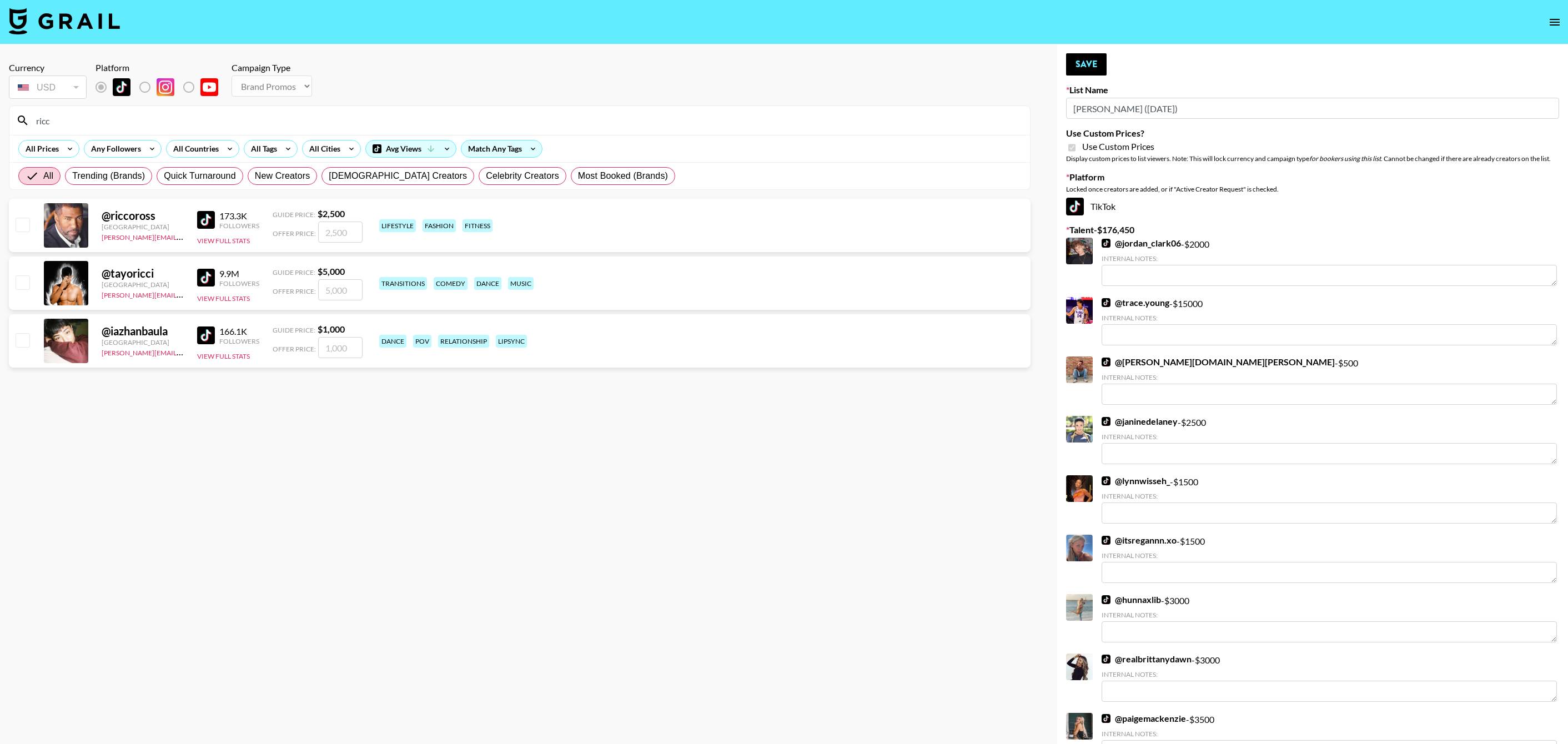
type input "ricc"
click at [32, 222] on div "@ riccoross United States peter.iwuh@grail-talent.com 173.3K Followers View Ful…" at bounding box center [520, 226] width 1021 height 54
click at [18, 222] on input "checkbox" at bounding box center [23, 225] width 13 height 13
checkbox input "true"
type input "2500"
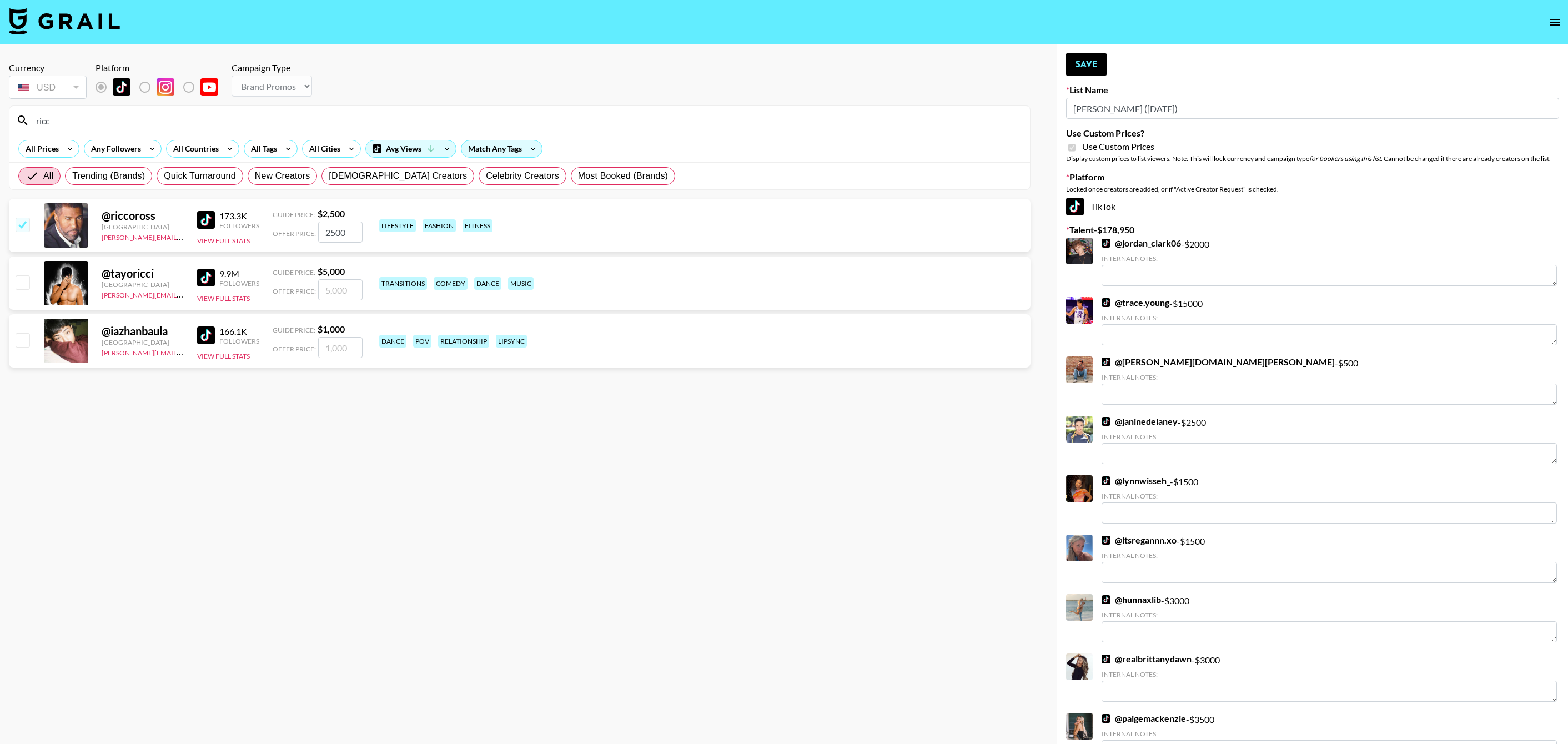
click at [104, 121] on input "ricc" at bounding box center [526, 120] width 994 height 18
type input "o"
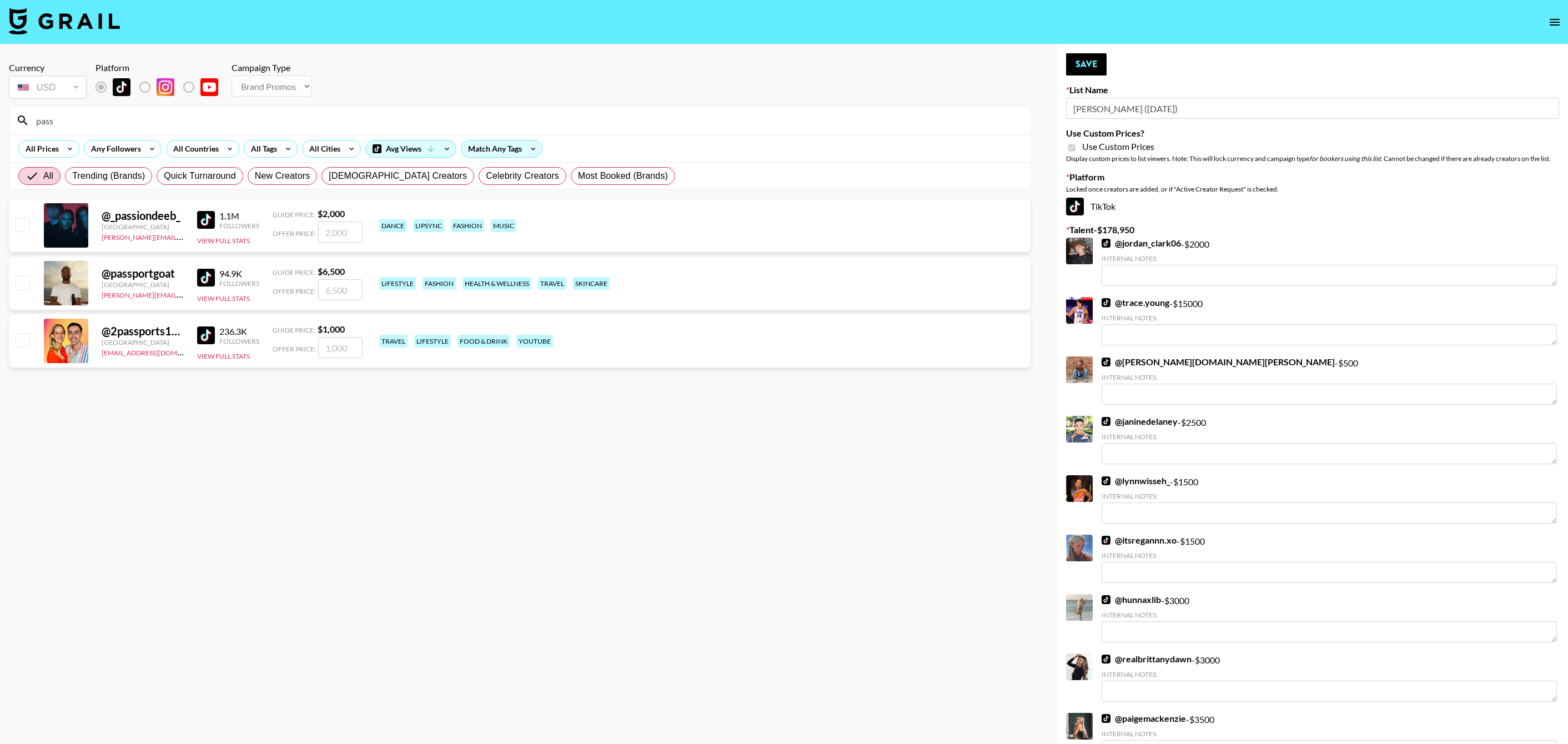
type input "pass"
click at [20, 290] on div at bounding box center [22, 283] width 17 height 19
click at [22, 283] on input "checkbox" at bounding box center [23, 282] width 13 height 13
checkbox input "true"
type input "6500"
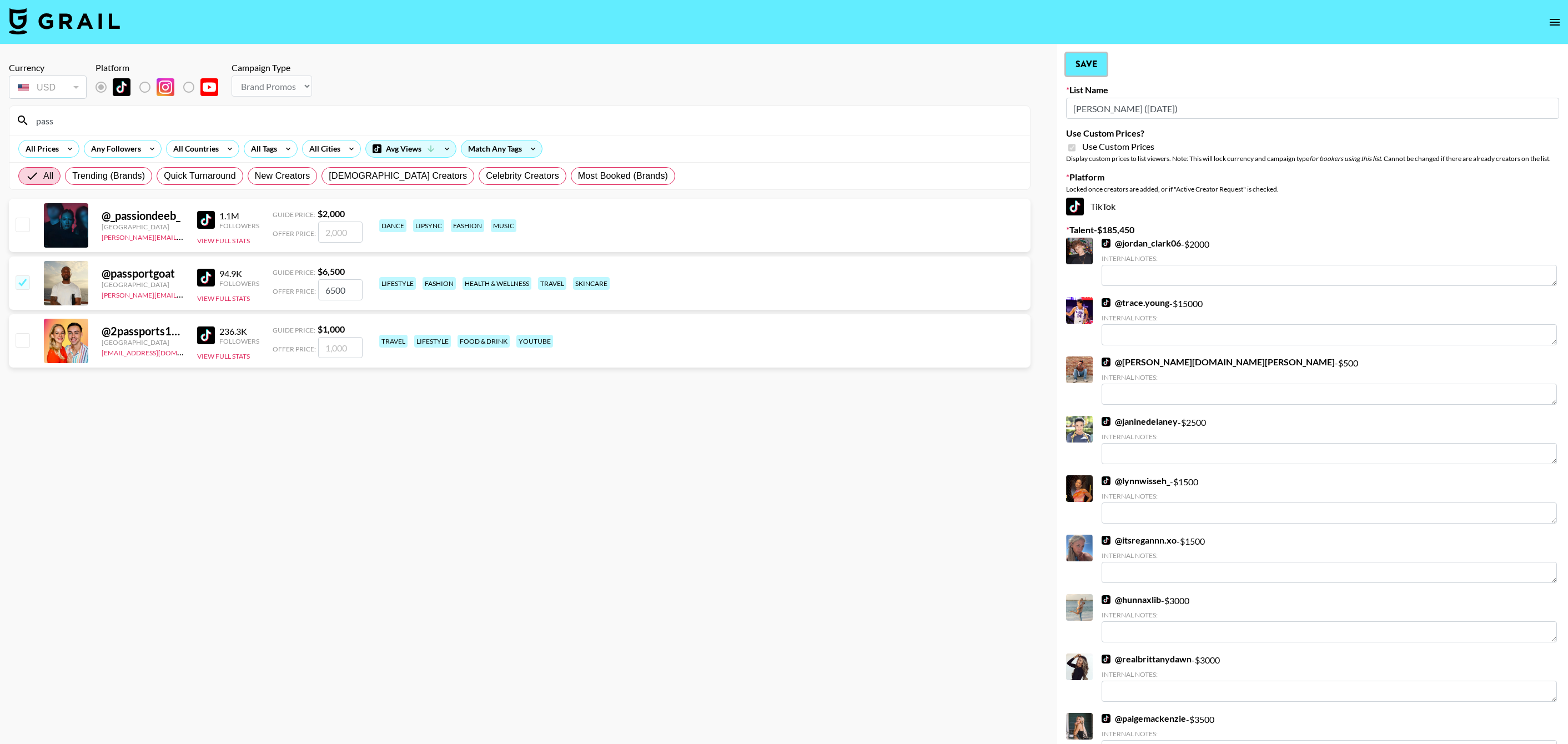
click at [1073, 68] on button "Save" at bounding box center [1086, 65] width 41 height 22
